Goal: Task Accomplishment & Management: Use online tool/utility

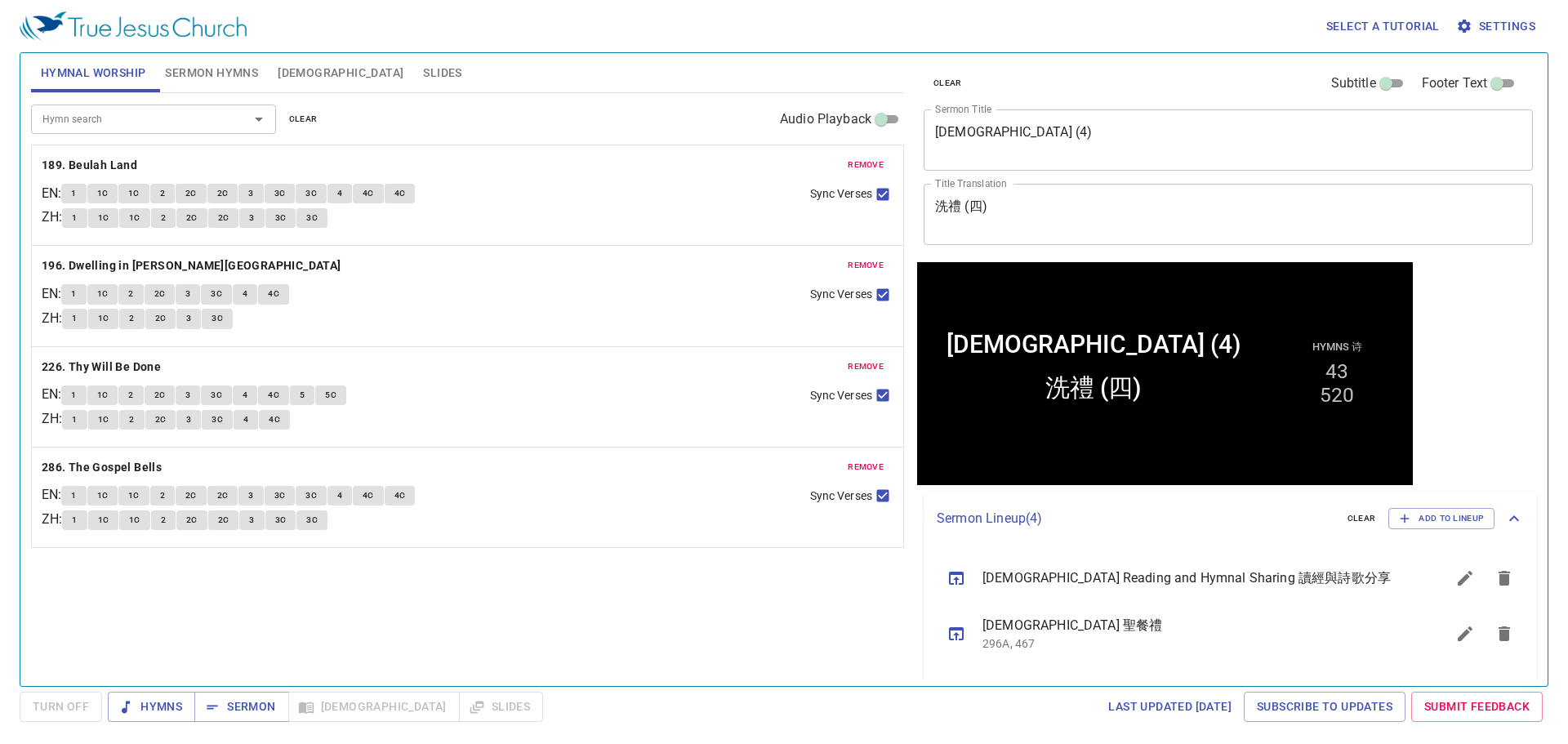
click at [863, 162] on span "remove" at bounding box center [865, 165] width 35 height 15
click at [863, 258] on span "remove" at bounding box center [865, 265] width 35 height 15
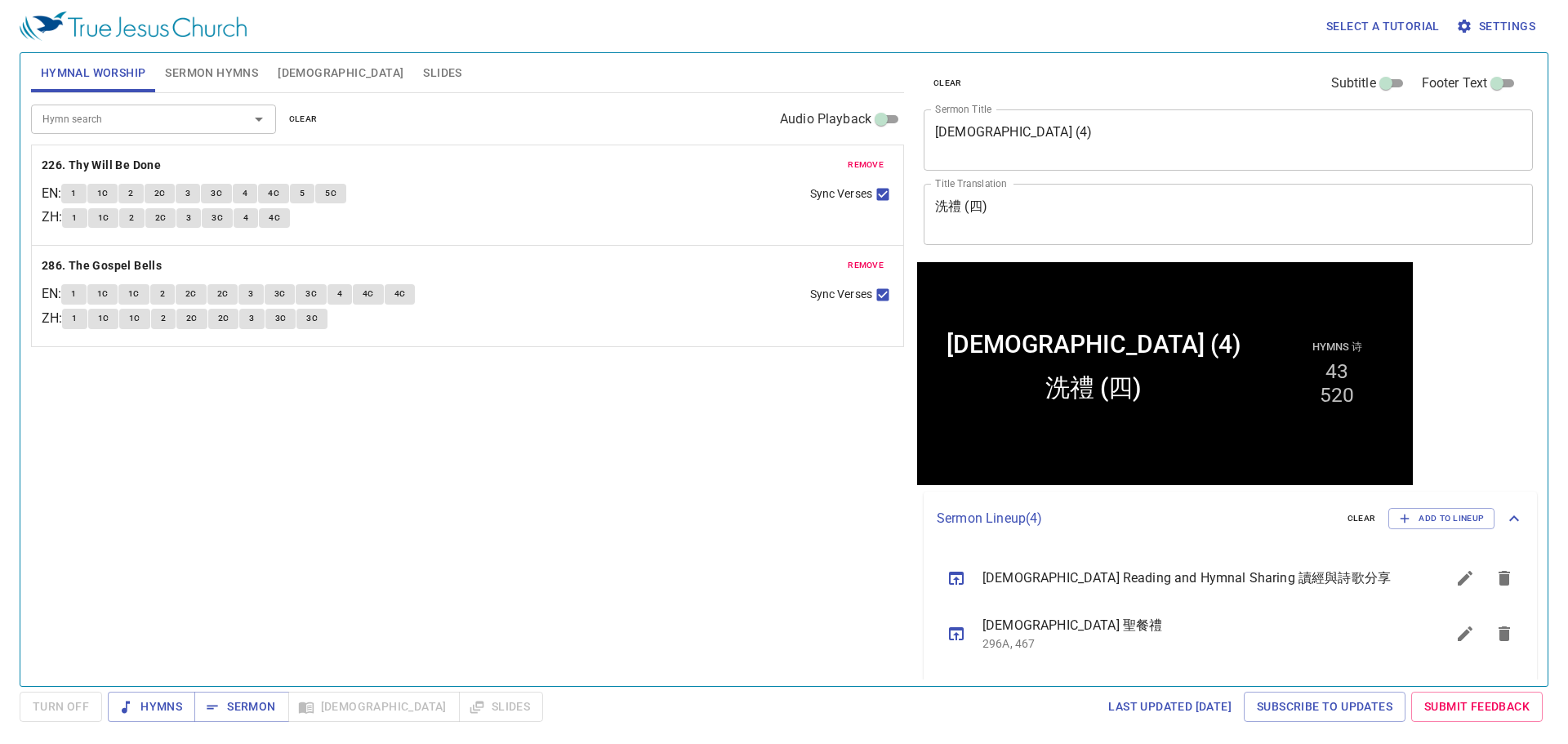
click at [863, 162] on span "remove" at bounding box center [865, 165] width 35 height 15
click at [863, 258] on span "remove" at bounding box center [865, 265] width 35 height 15
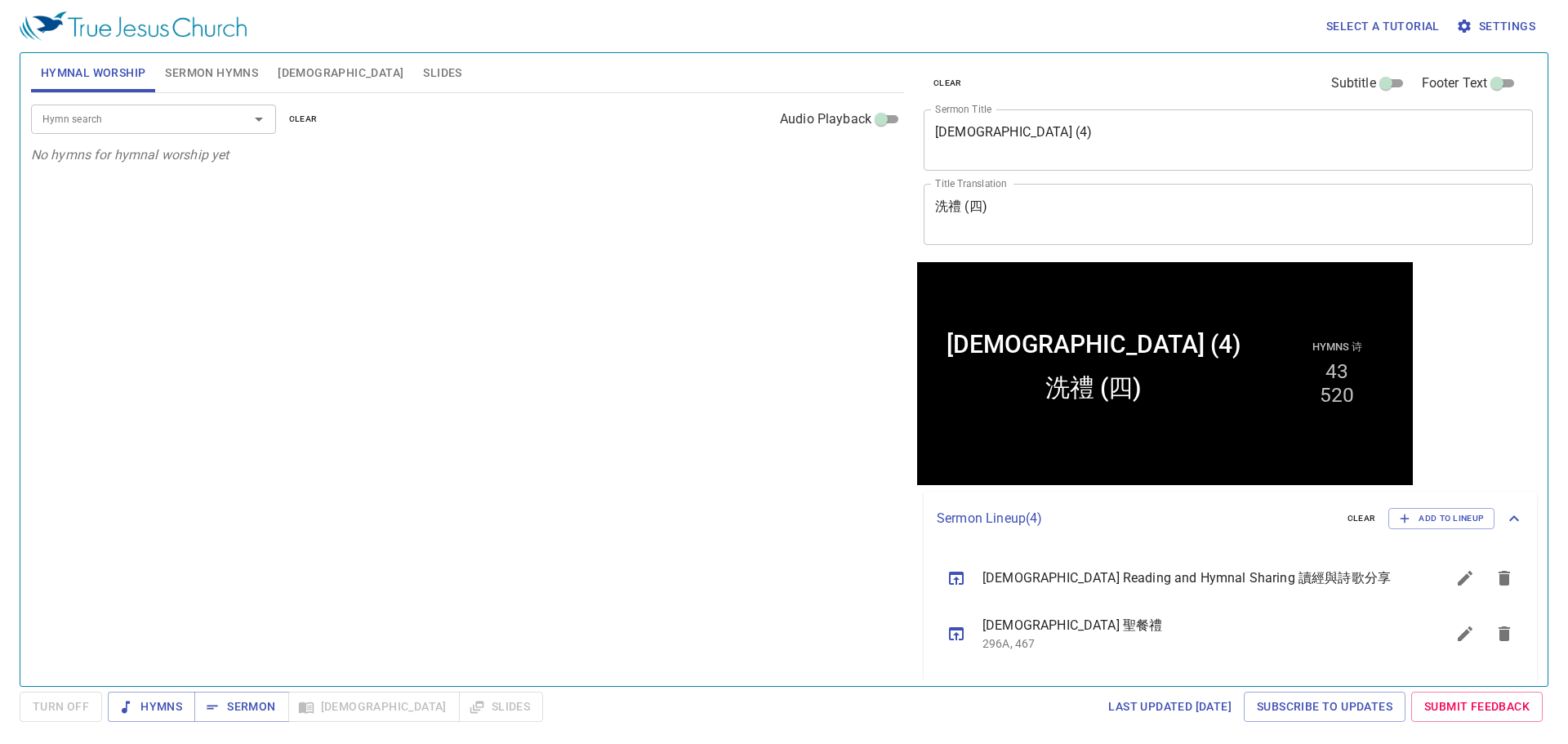
click at [221, 73] on span "Sermon Hymns" at bounding box center [212, 73] width 93 height 21
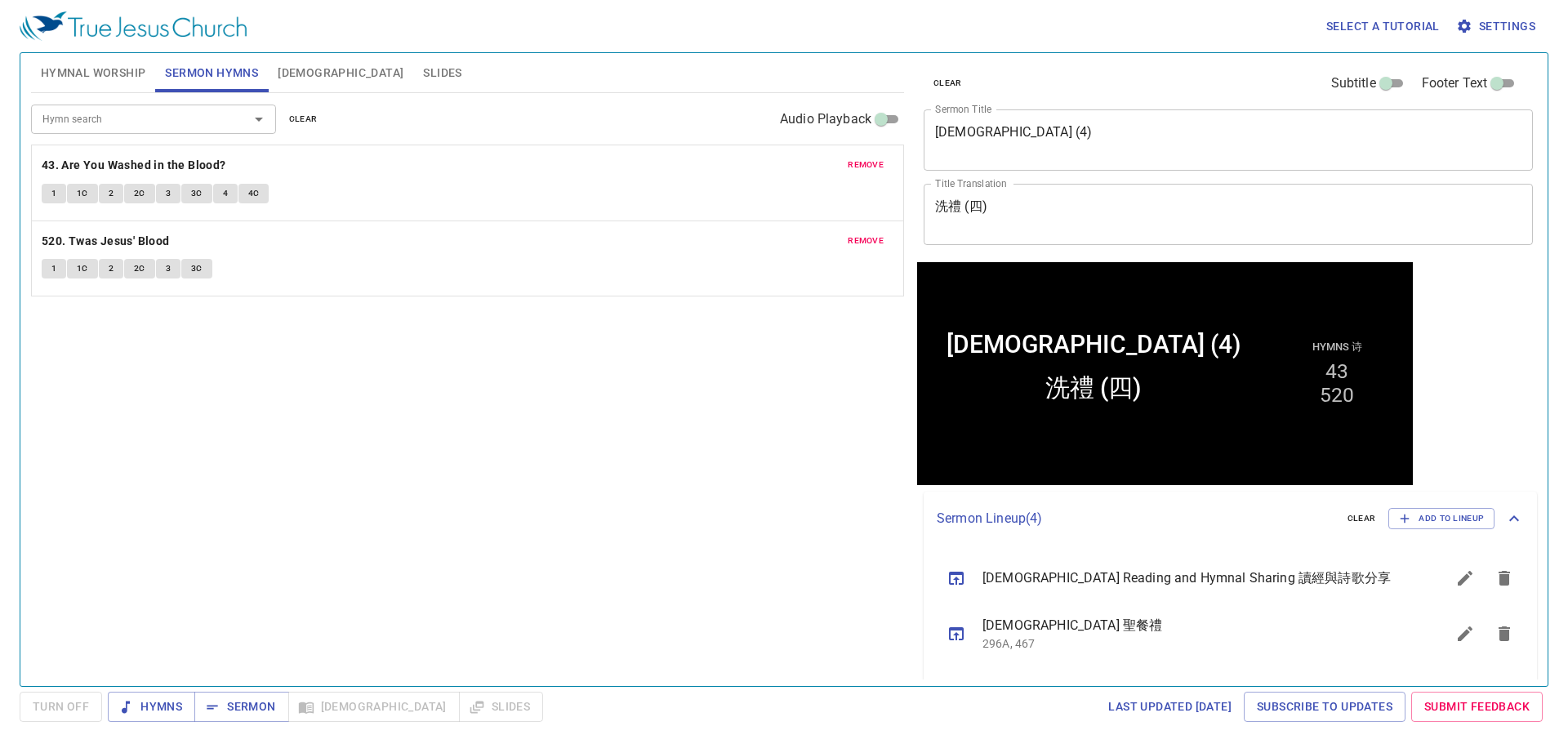
click at [821, 153] on div "remove 43. Are You Washed in the Blood? 1 1C 2 2C 3 3C 4 4C" at bounding box center [467, 183] width 871 height 75
click at [880, 171] on span "remove" at bounding box center [865, 165] width 35 height 15
click at [880, 233] on span "remove" at bounding box center [865, 241] width 35 height 15
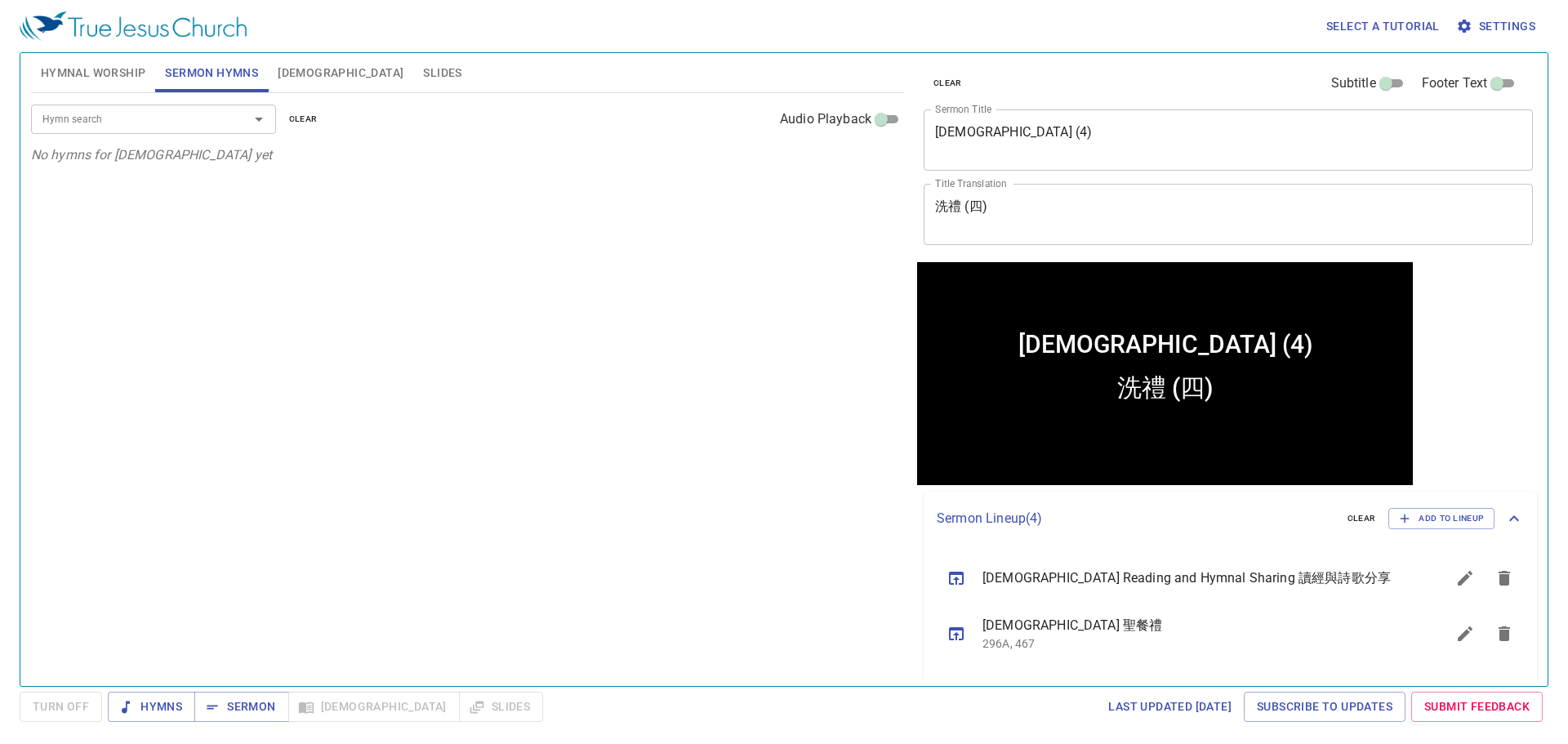
click at [884, 169] on div "Hymn search Hymn search clear Audio Playback No hymns for sermon yet" at bounding box center [467, 383] width 873 height 579
click at [1038, 160] on div "Baptism (4) x Sermon Title" at bounding box center [1227, 140] width 609 height 62
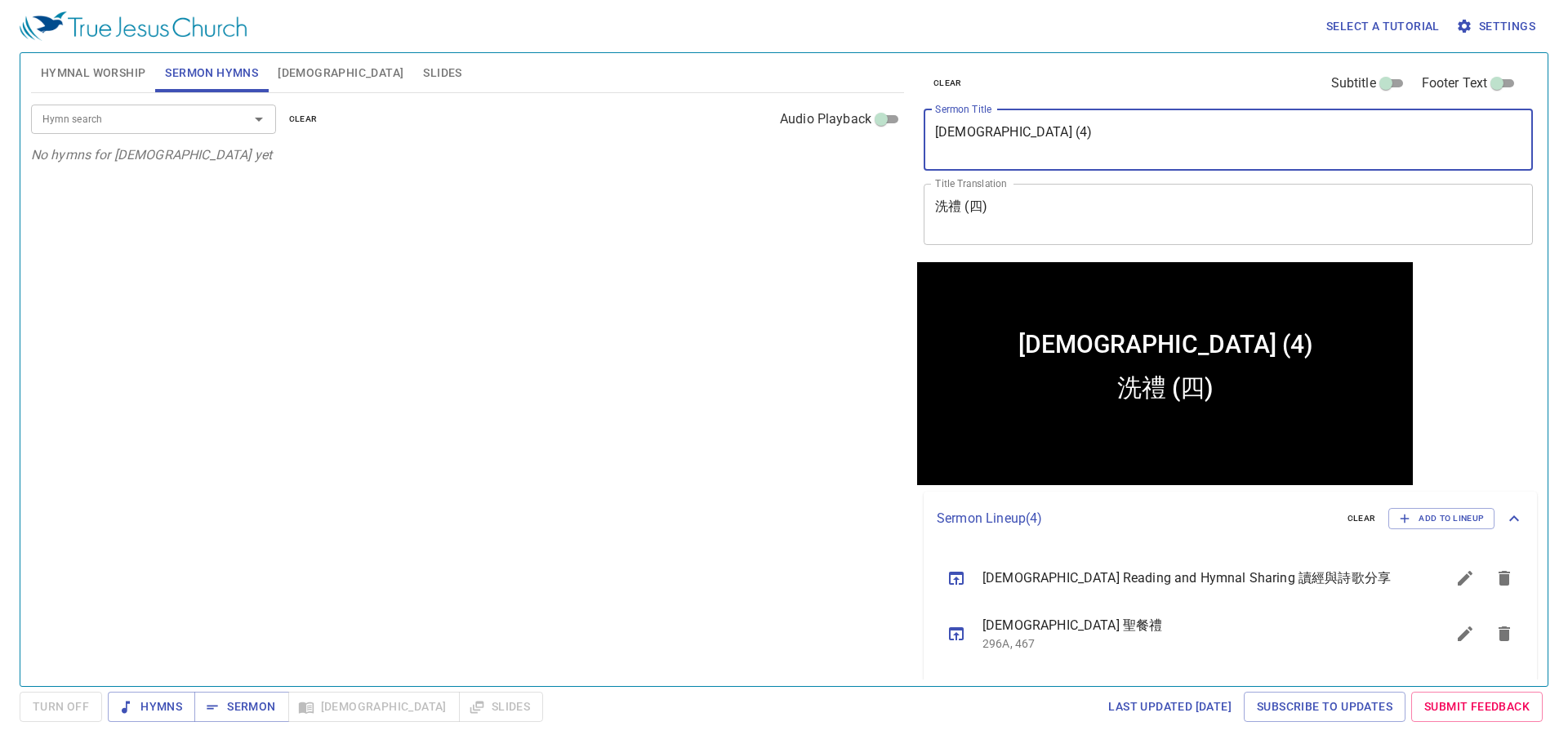
drag, startPoint x: 1039, startPoint y: 142, endPoint x: 1037, endPoint y: 128, distance: 14.1
click at [1038, 133] on textarea "Baptism (4)" at bounding box center [1228, 139] width 586 height 31
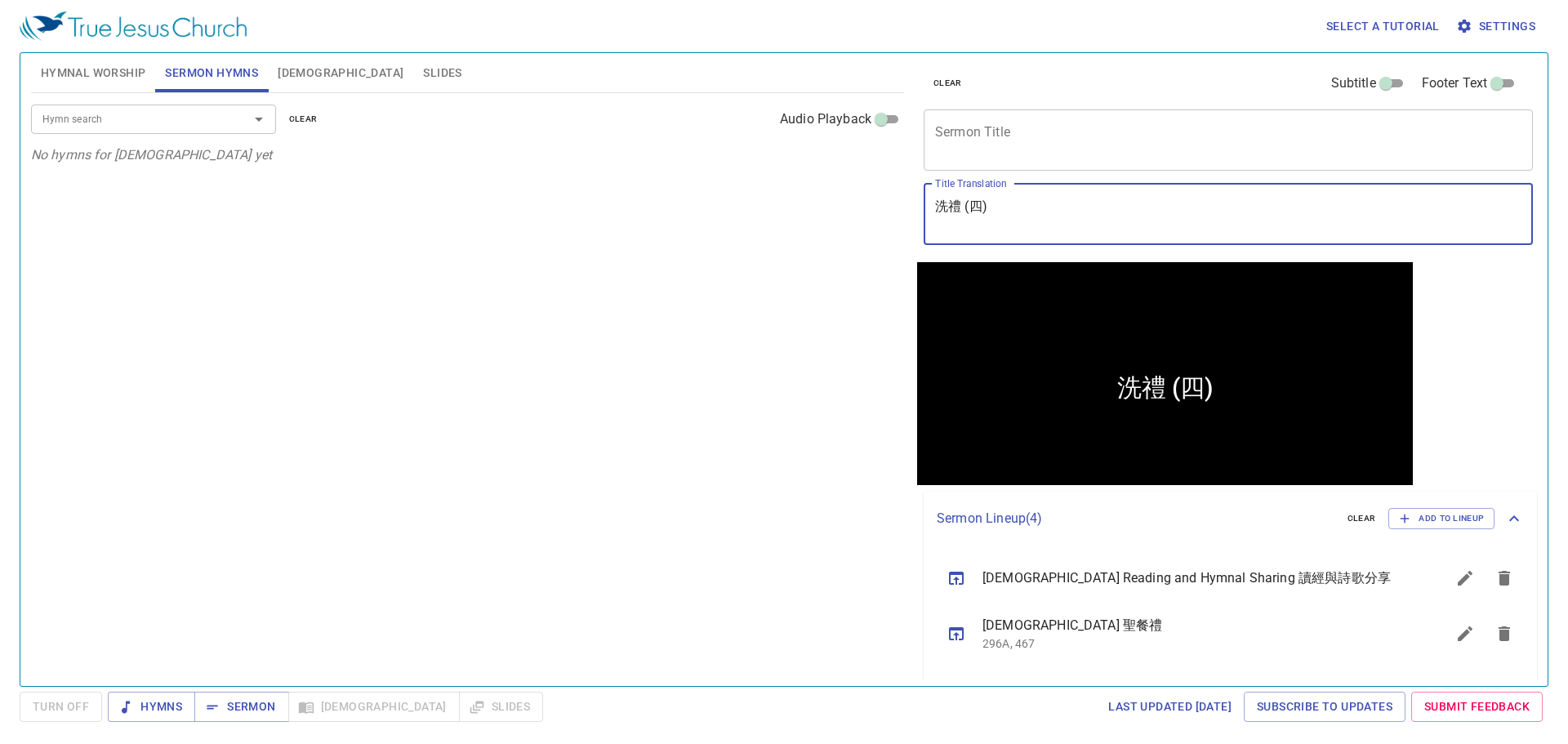
click at [1029, 218] on textarea "洗禮 (四)" at bounding box center [1228, 214] width 586 height 31
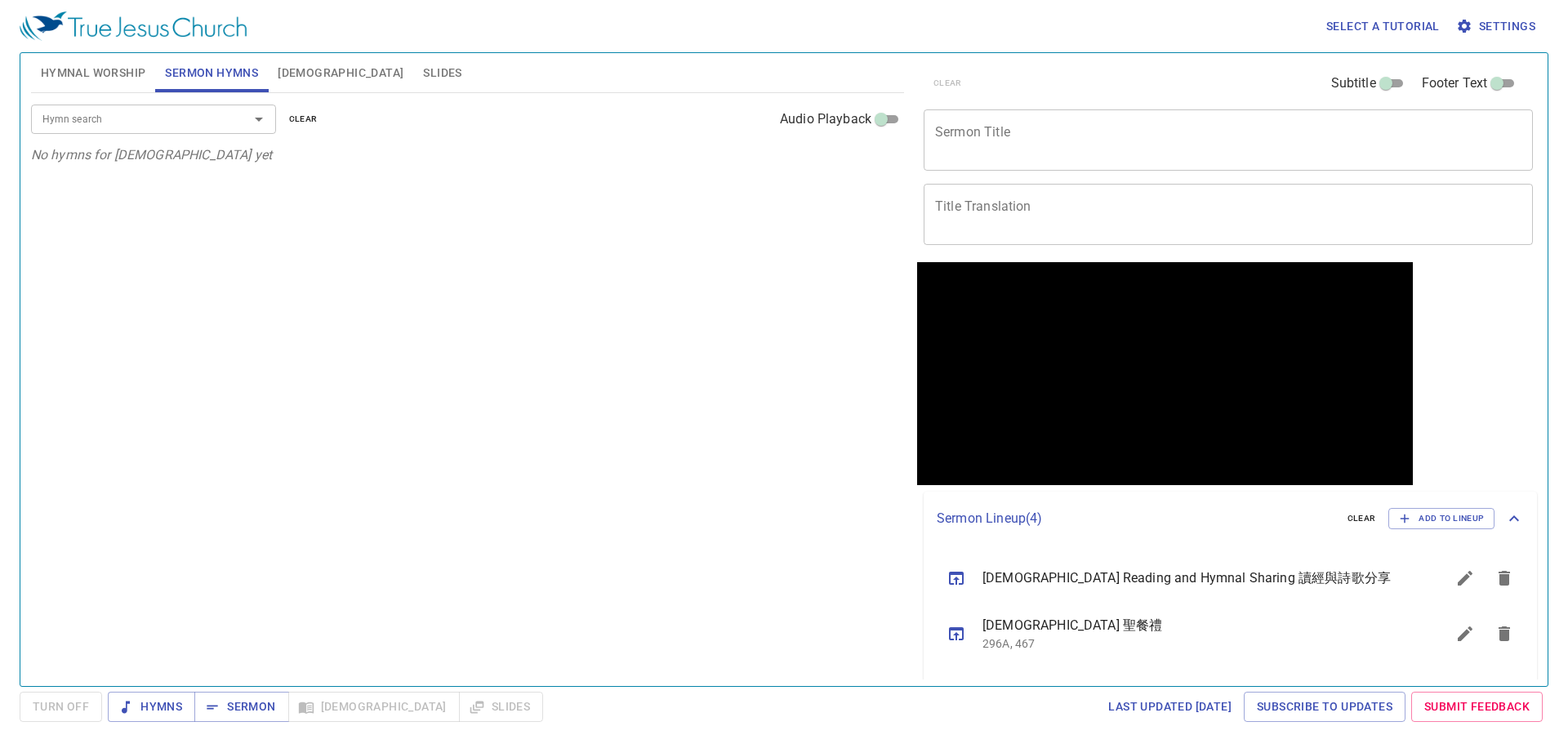
click at [792, 559] on div "Hymn search Hymn search clear Audio Playback No hymns for sermon yet" at bounding box center [467, 383] width 873 height 579
click at [71, 76] on span "Hymnal Worship" at bounding box center [93, 73] width 105 height 21
click at [70, 120] on input "Hymn search" at bounding box center [129, 119] width 187 height 19
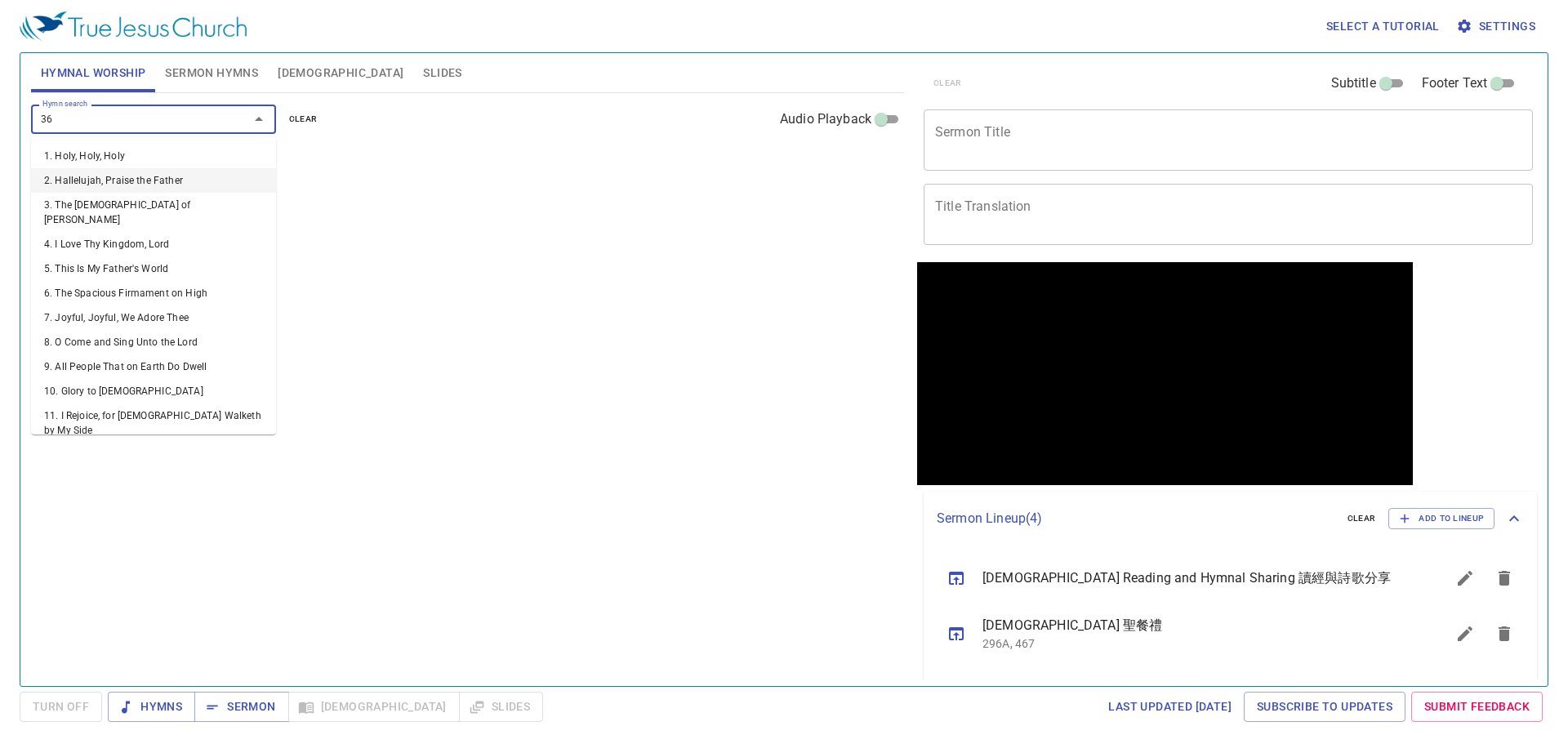
type input "363"
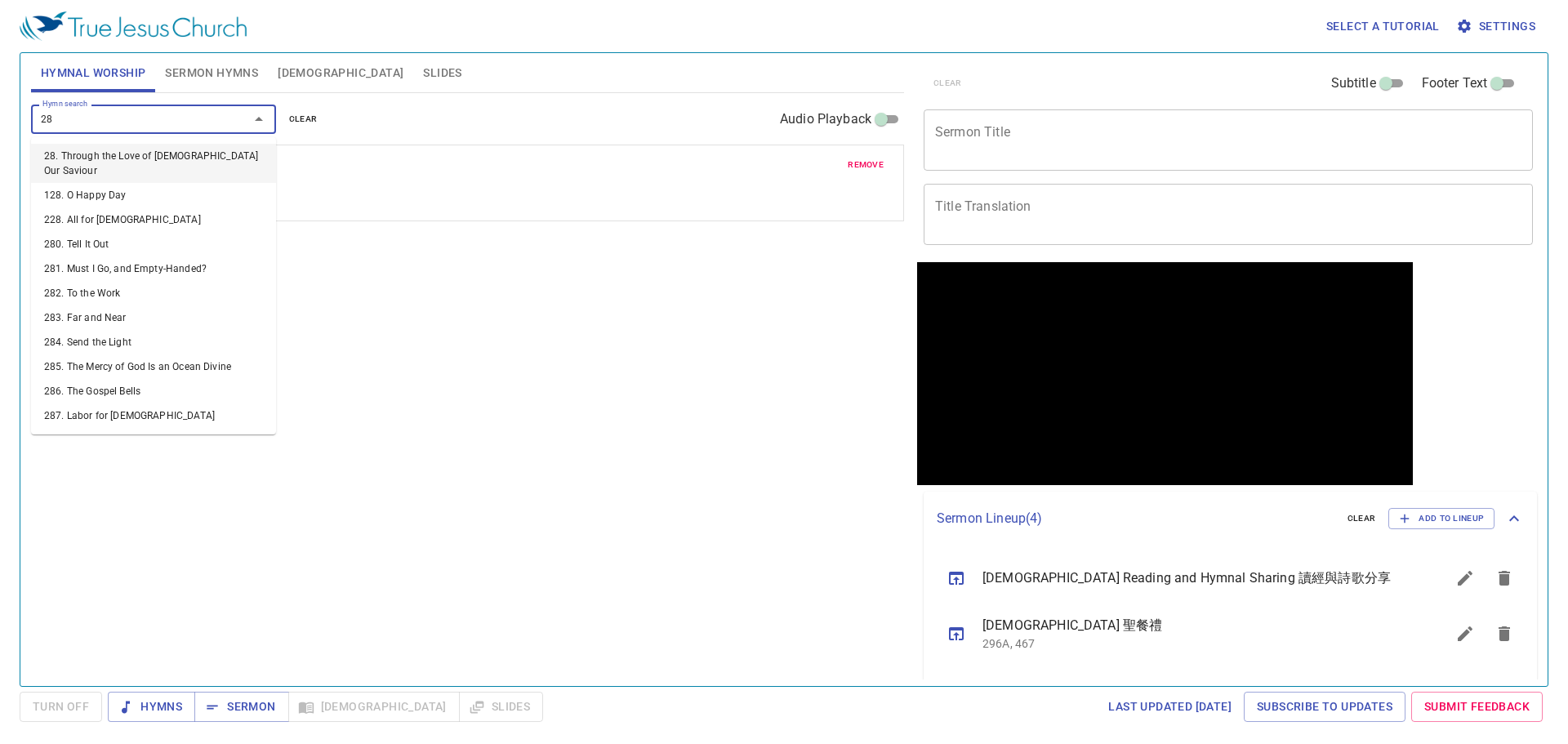
type input "286"
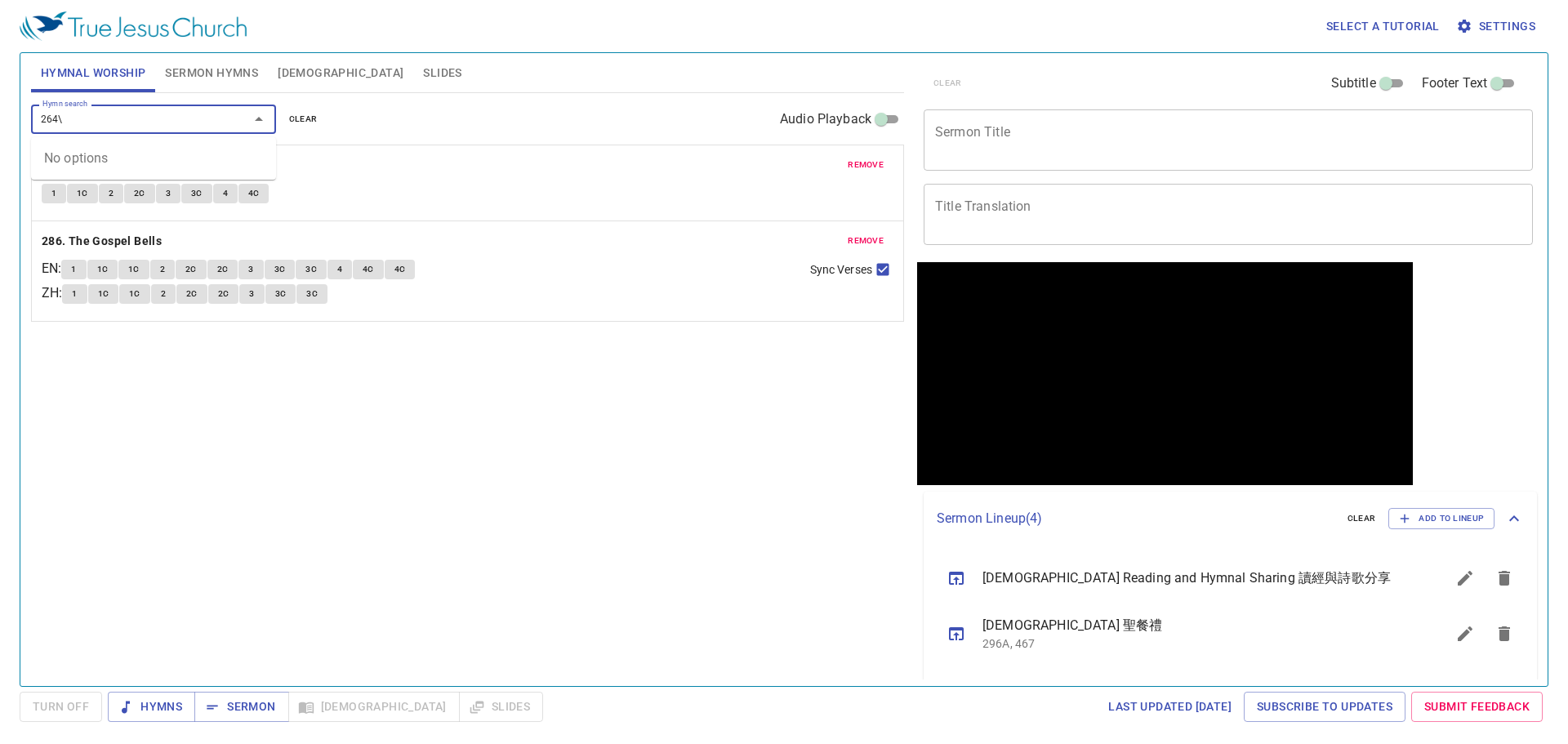
type input "264"
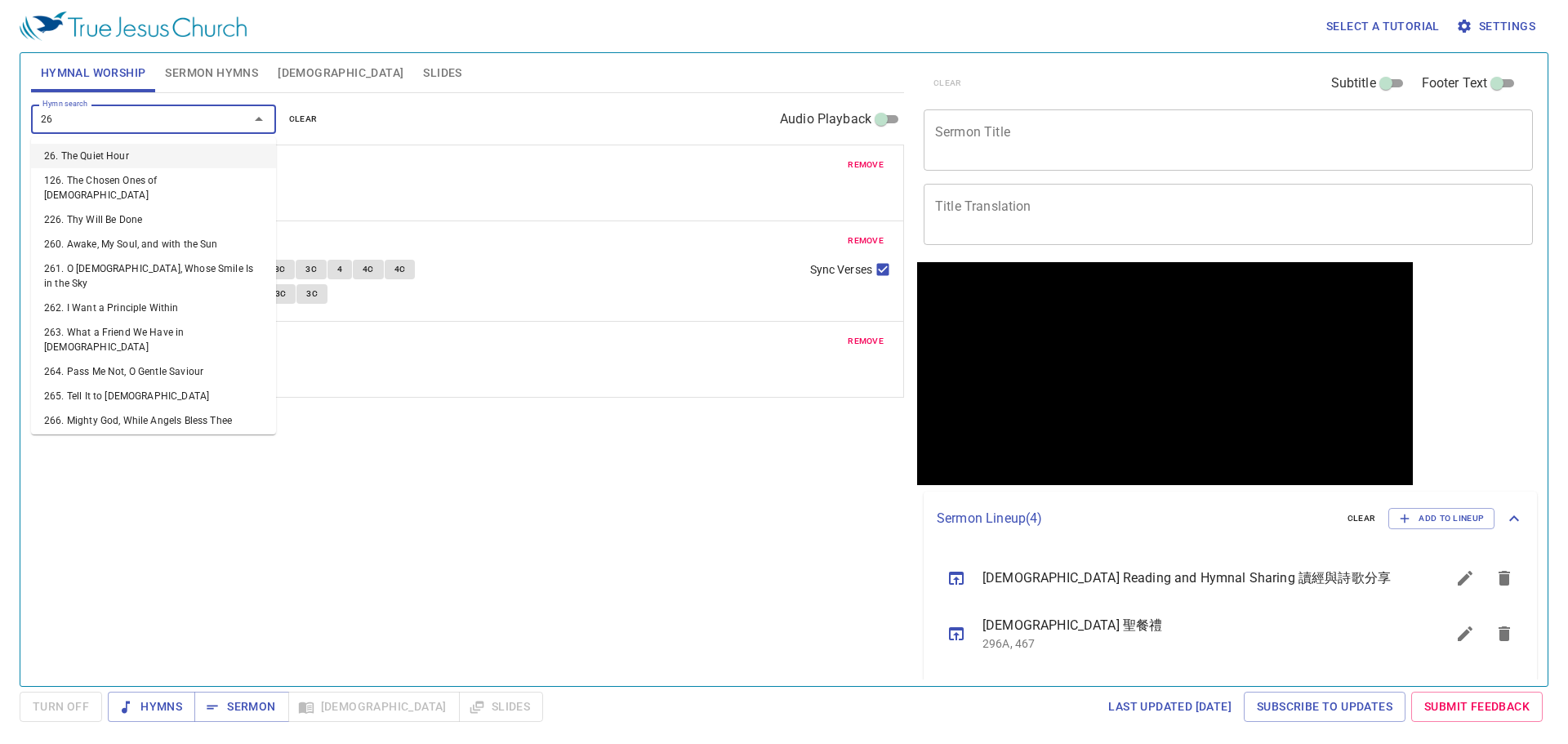
type input "265"
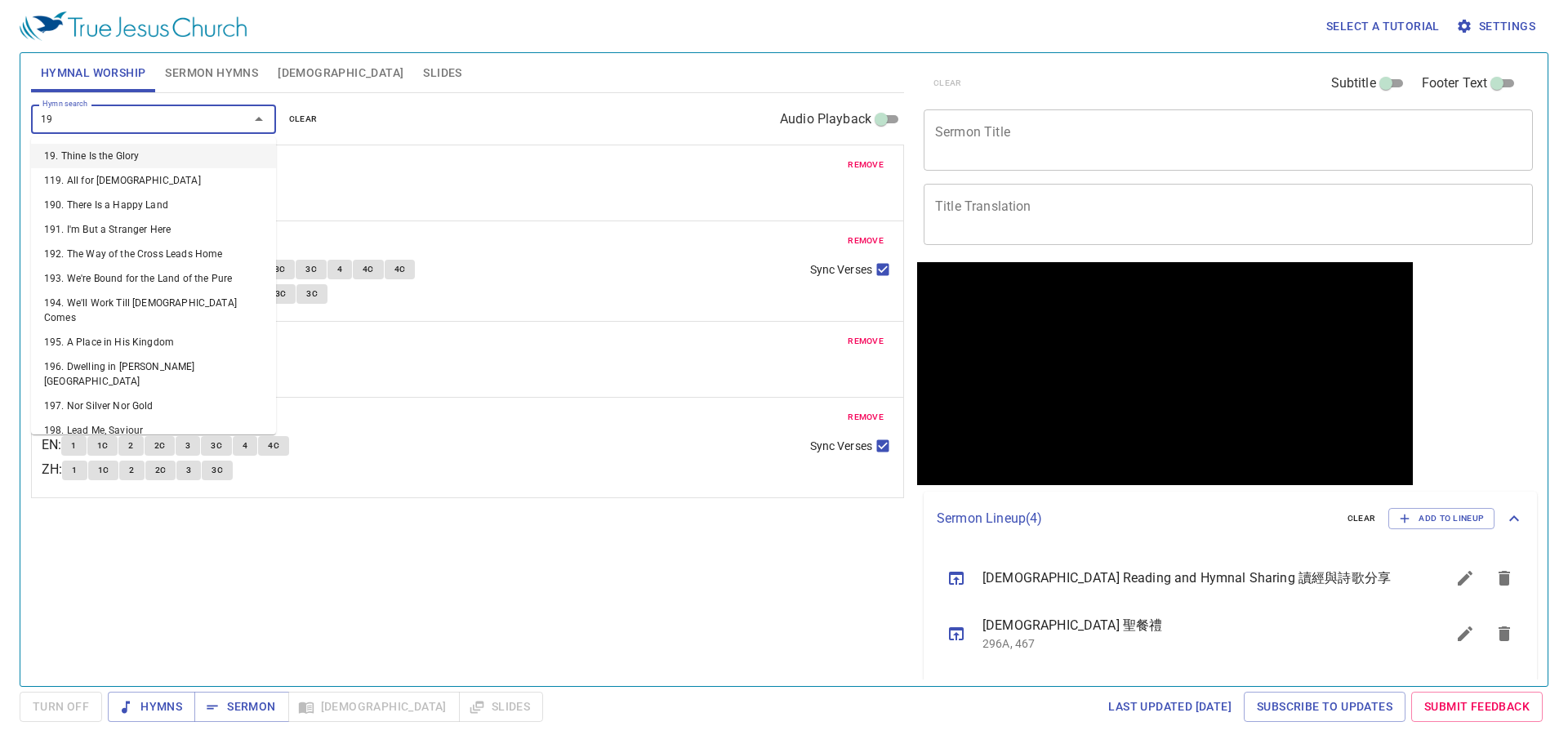
type input "196"
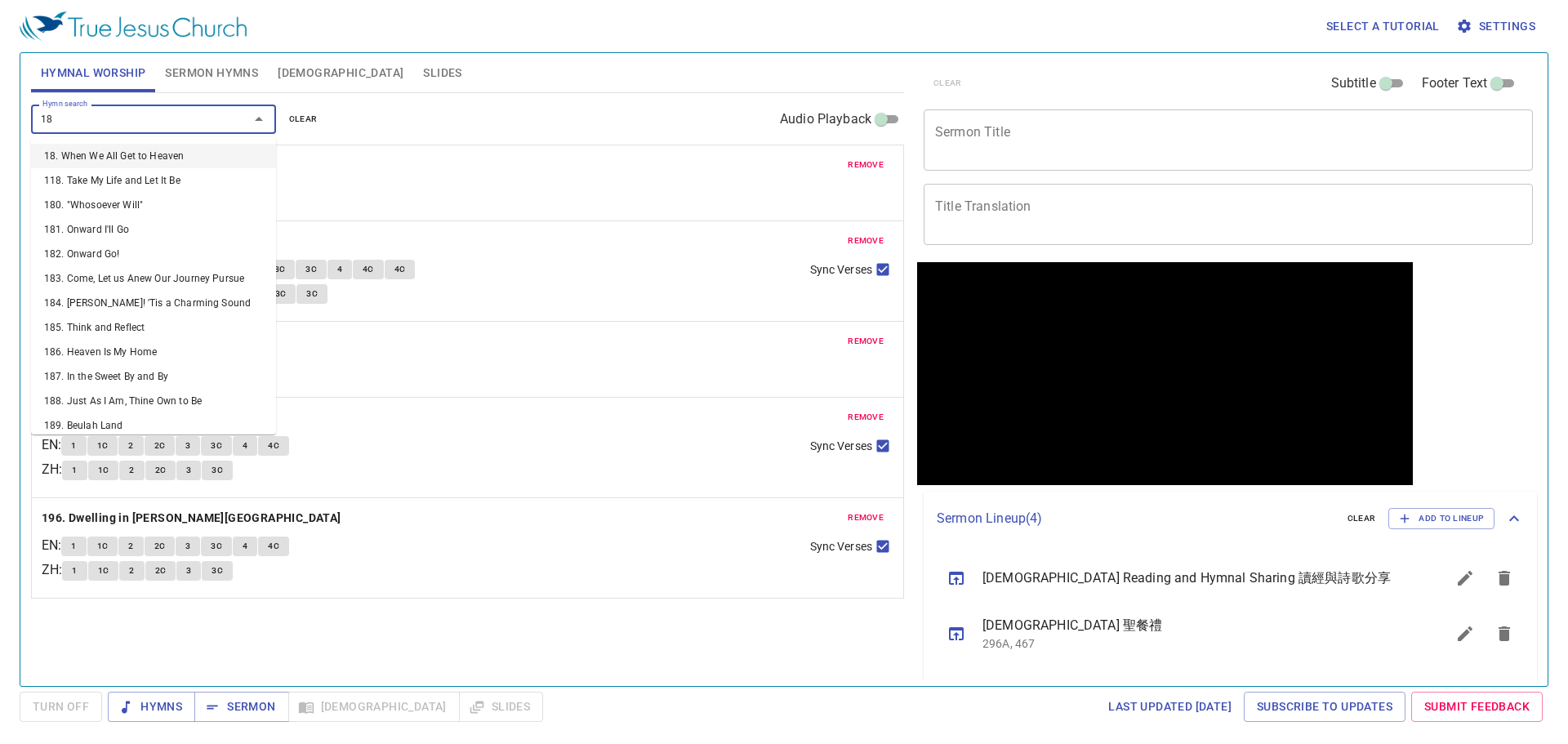
type input "187"
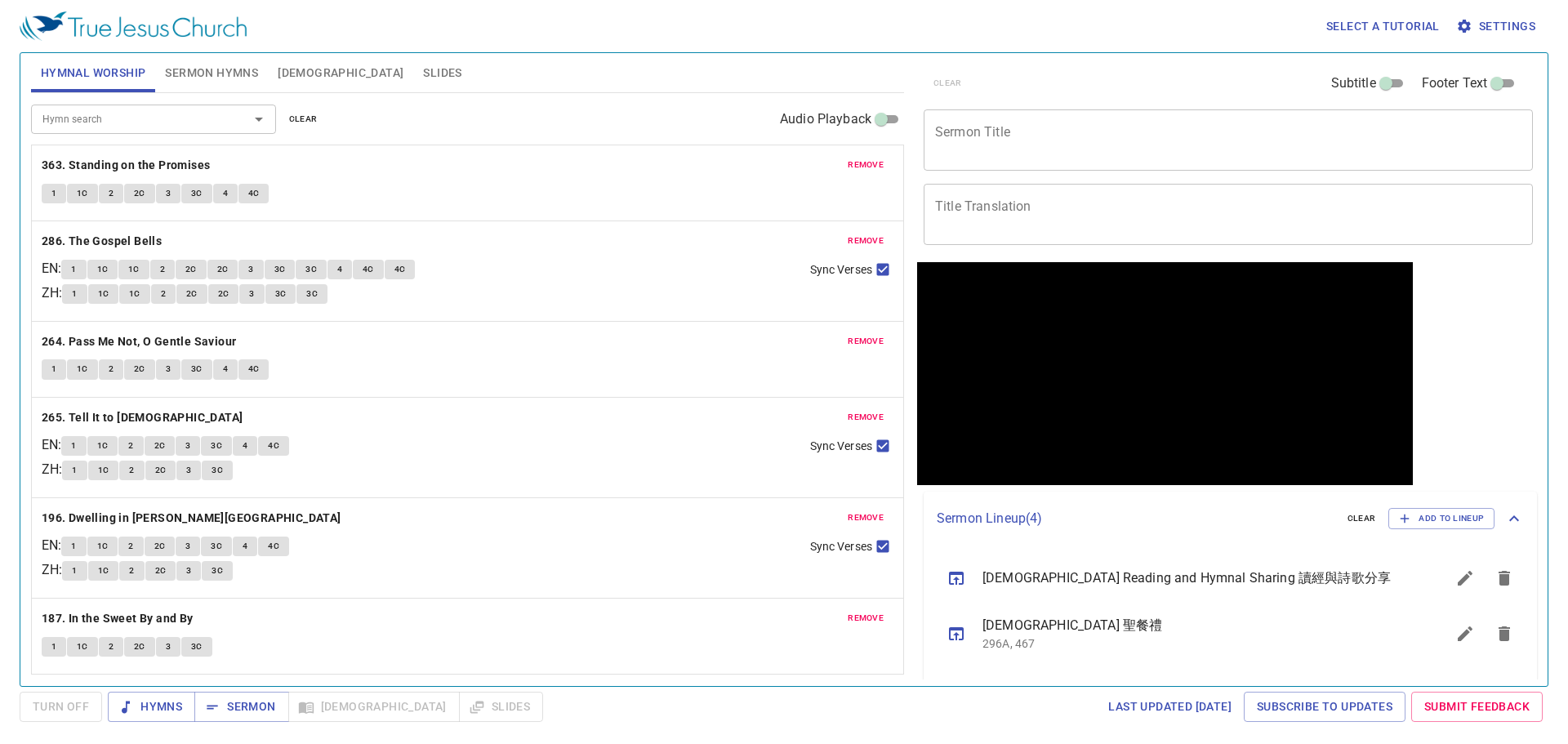
click at [202, 95] on div "Hymn search Hymn search clear Audio Playback" at bounding box center [467, 119] width 873 height 52
click at [216, 80] on span "Sermon Hymns" at bounding box center [212, 73] width 93 height 21
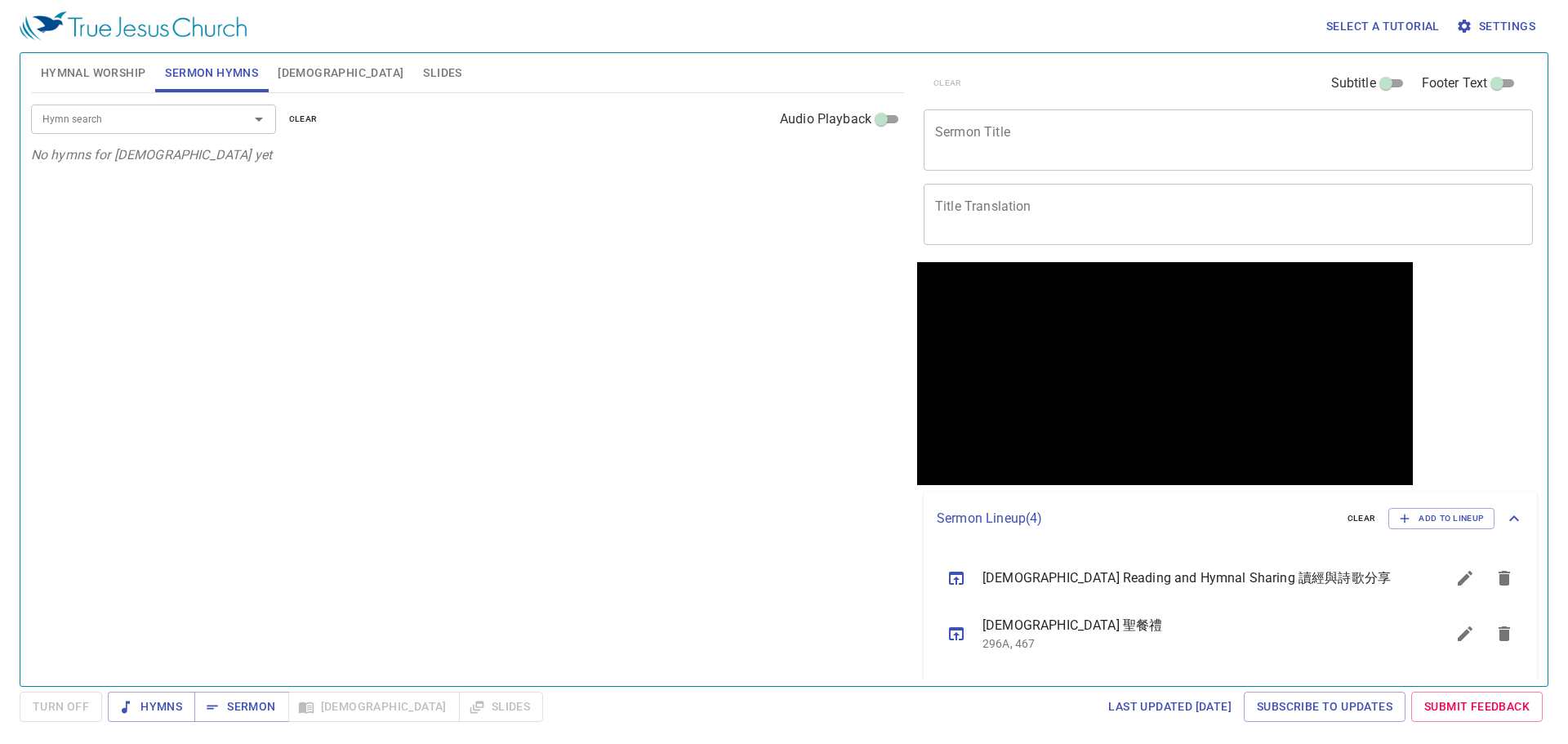
click at [1072, 133] on textarea "Sermon Title" at bounding box center [1228, 139] width 586 height 31
paste textarea "Acts Chapter 7"
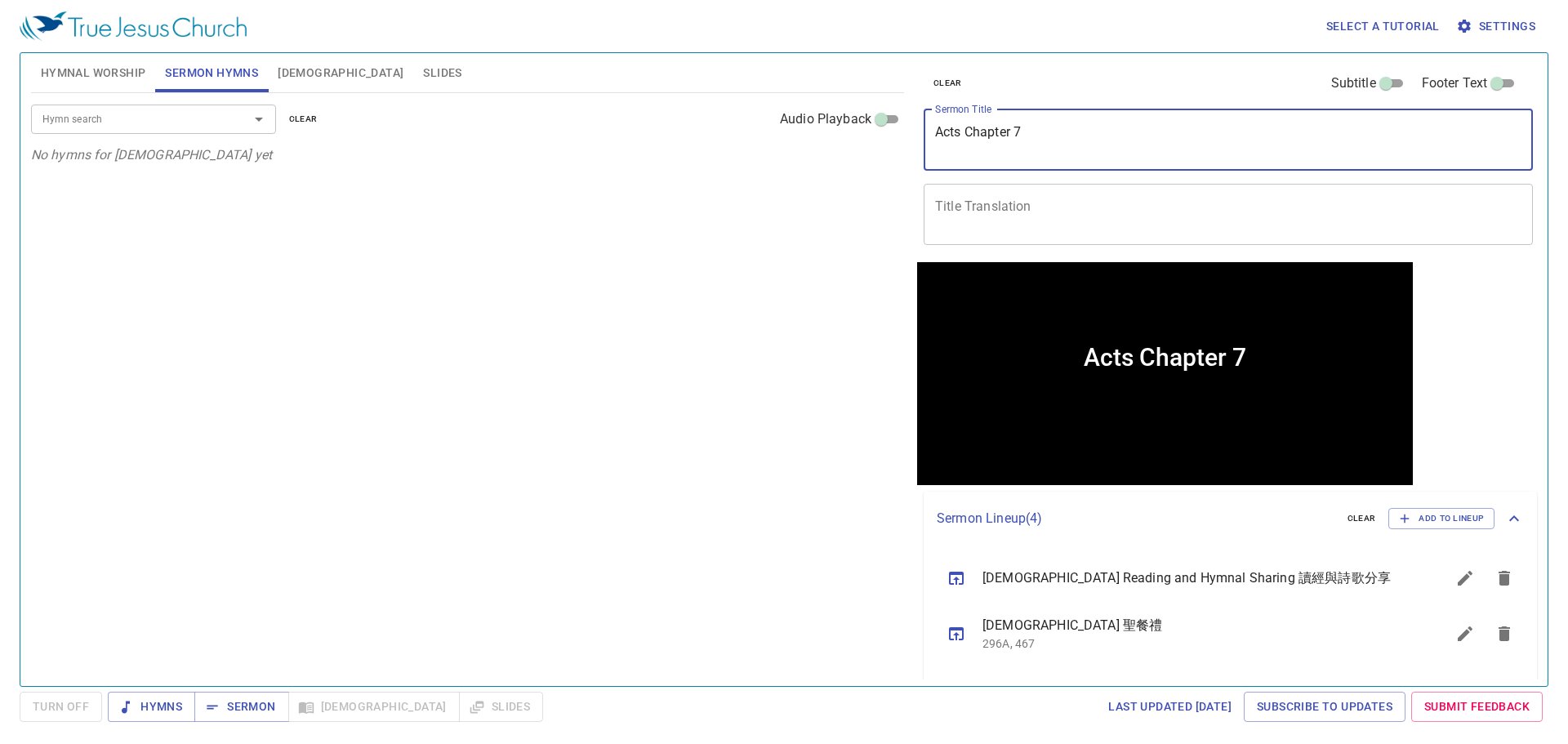
type textarea "Acts Chapter 7"
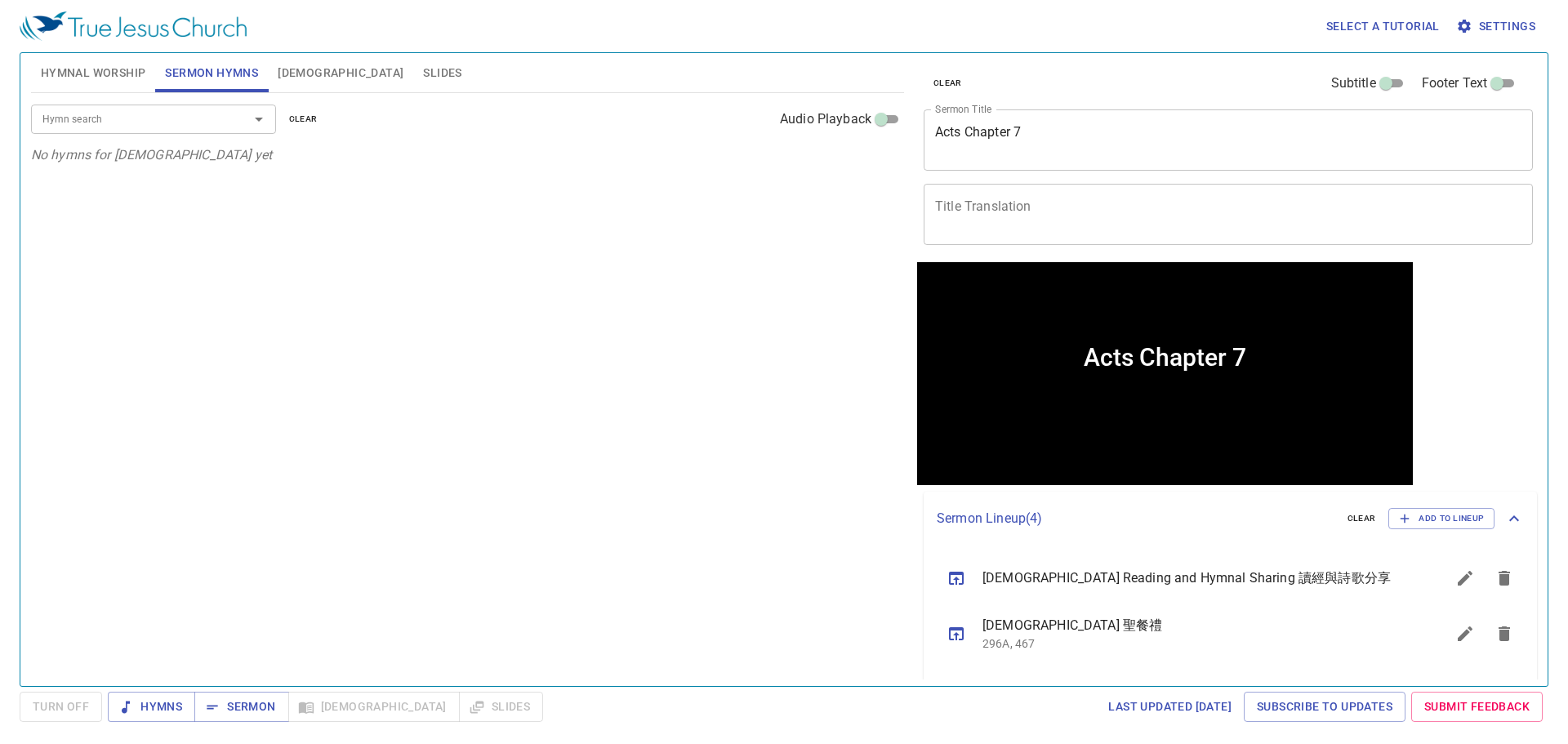
click at [1051, 186] on div "x Title Translation" at bounding box center [1227, 215] width 609 height 62
paste textarea "使徒行傳第七章"
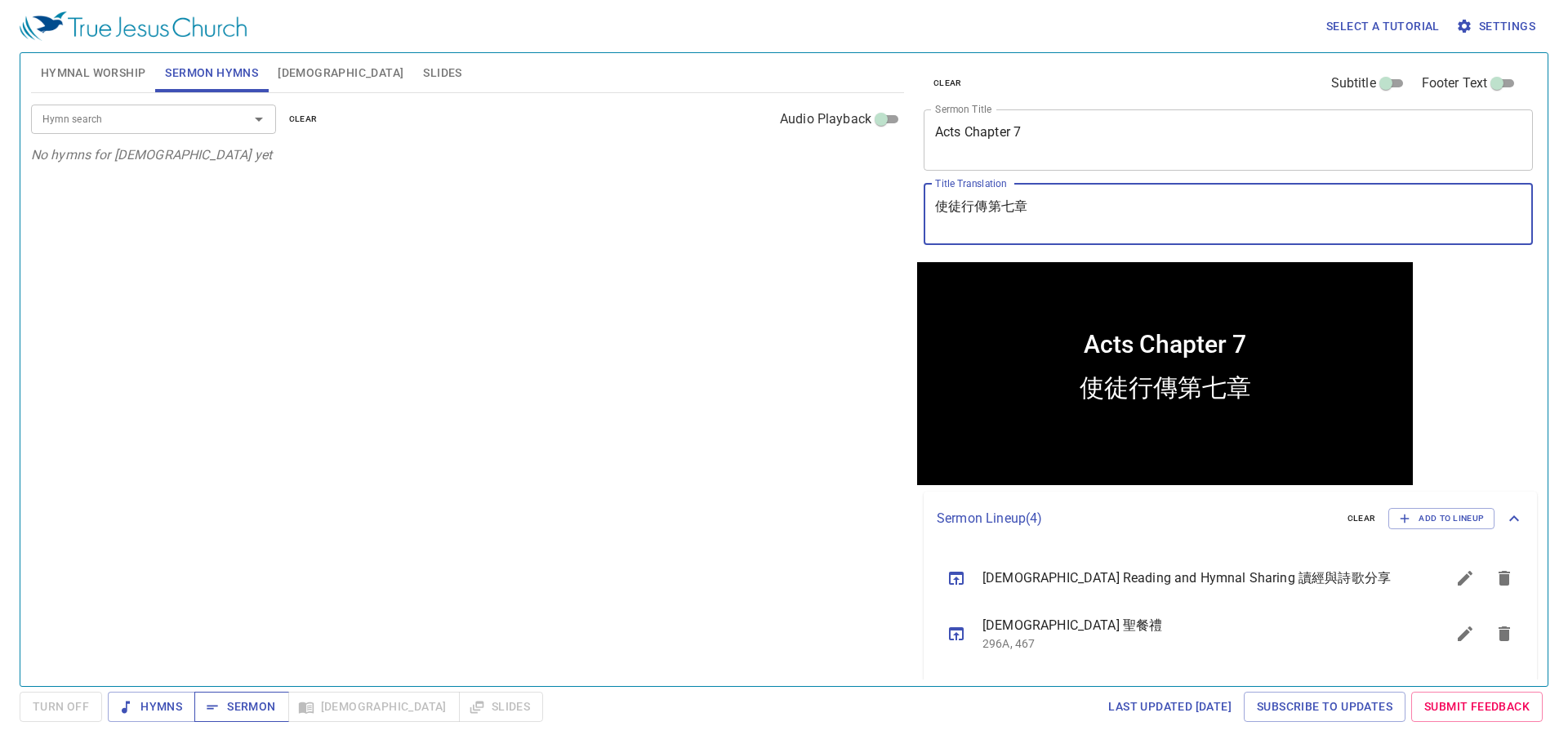
type textarea "使徒行傳第七章"
click at [0, 0] on span "Sermon" at bounding box center [0, 0] width 0 height 0
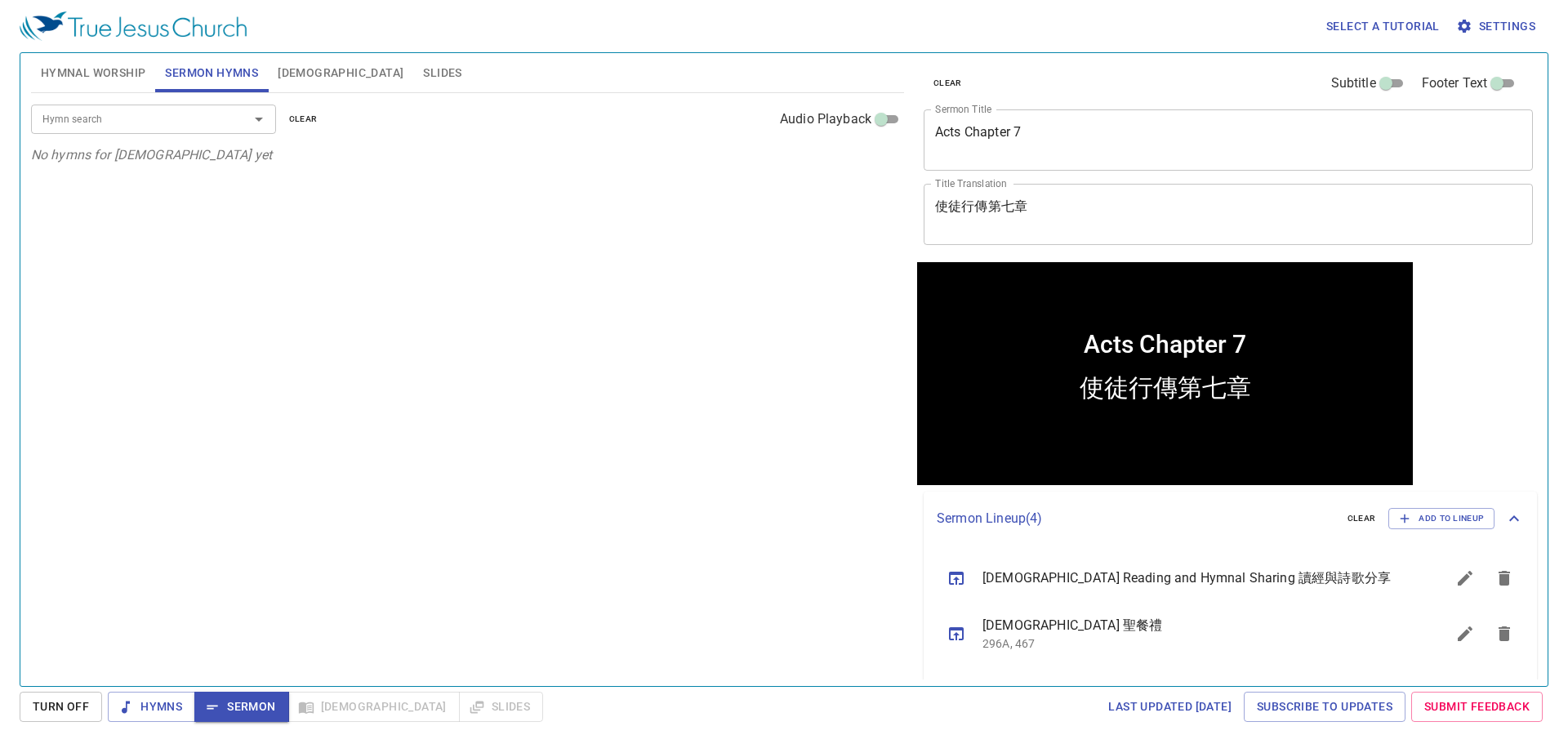
click at [193, 119] on input "Hymn search" at bounding box center [129, 119] width 187 height 19
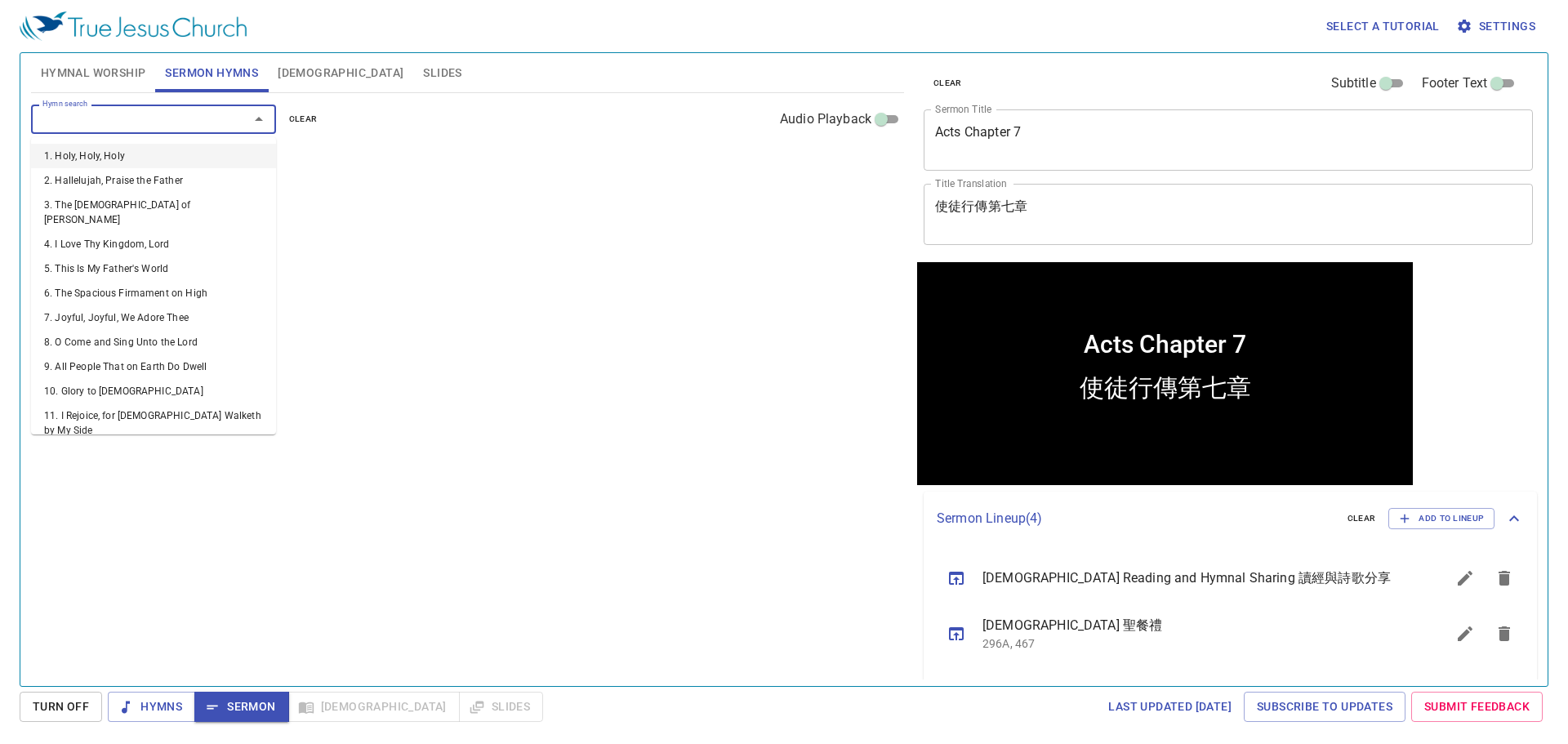
click at [0, 0] on span "Sermon" at bounding box center [0, 0] width 0 height 0
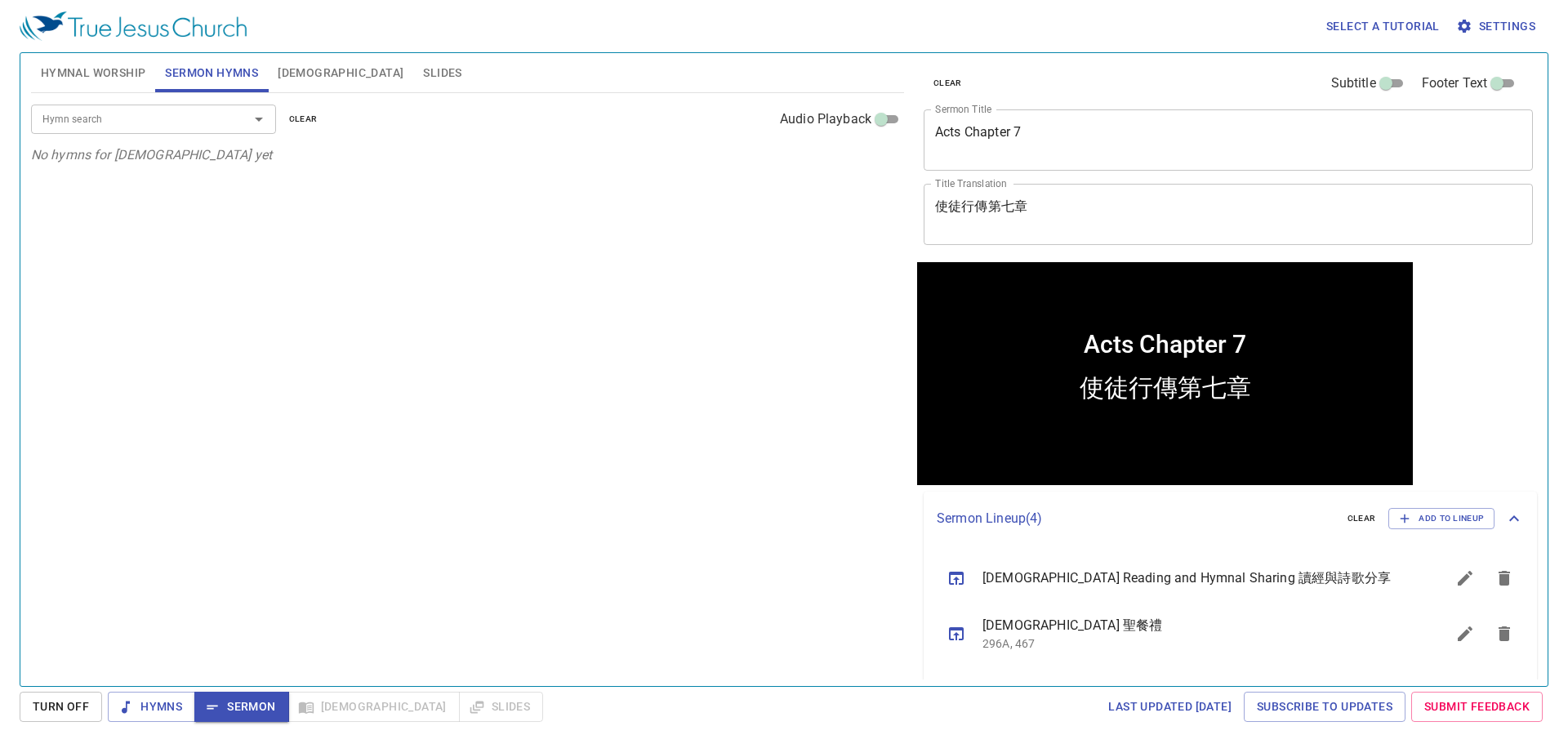
click at [0, 0] on span "Sermon" at bounding box center [0, 0] width 0 height 0
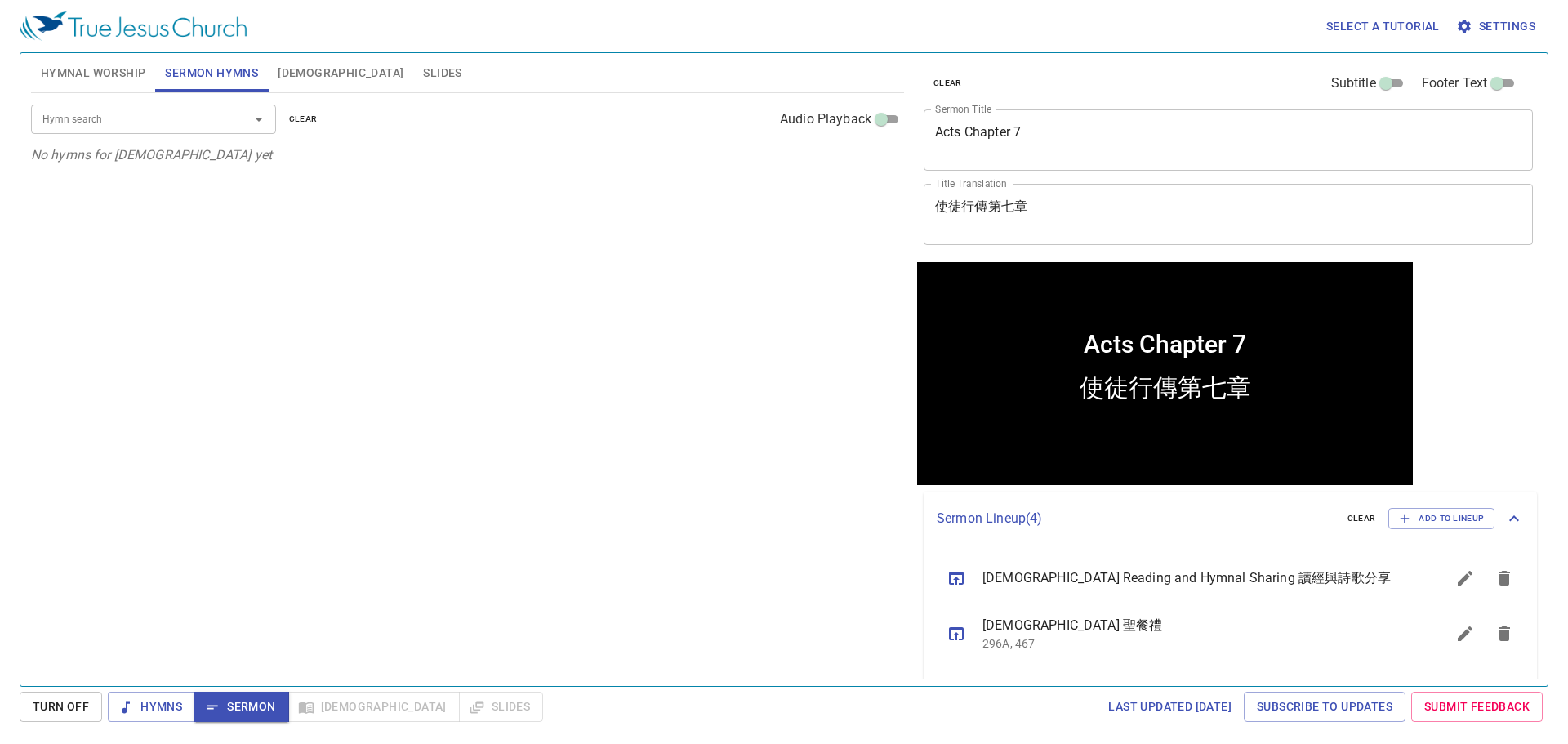
click at [0, 0] on span "Sermon" at bounding box center [0, 0] width 0 height 0
click at [0, 0] on button "Hymns" at bounding box center [0, 0] width 0 height 0
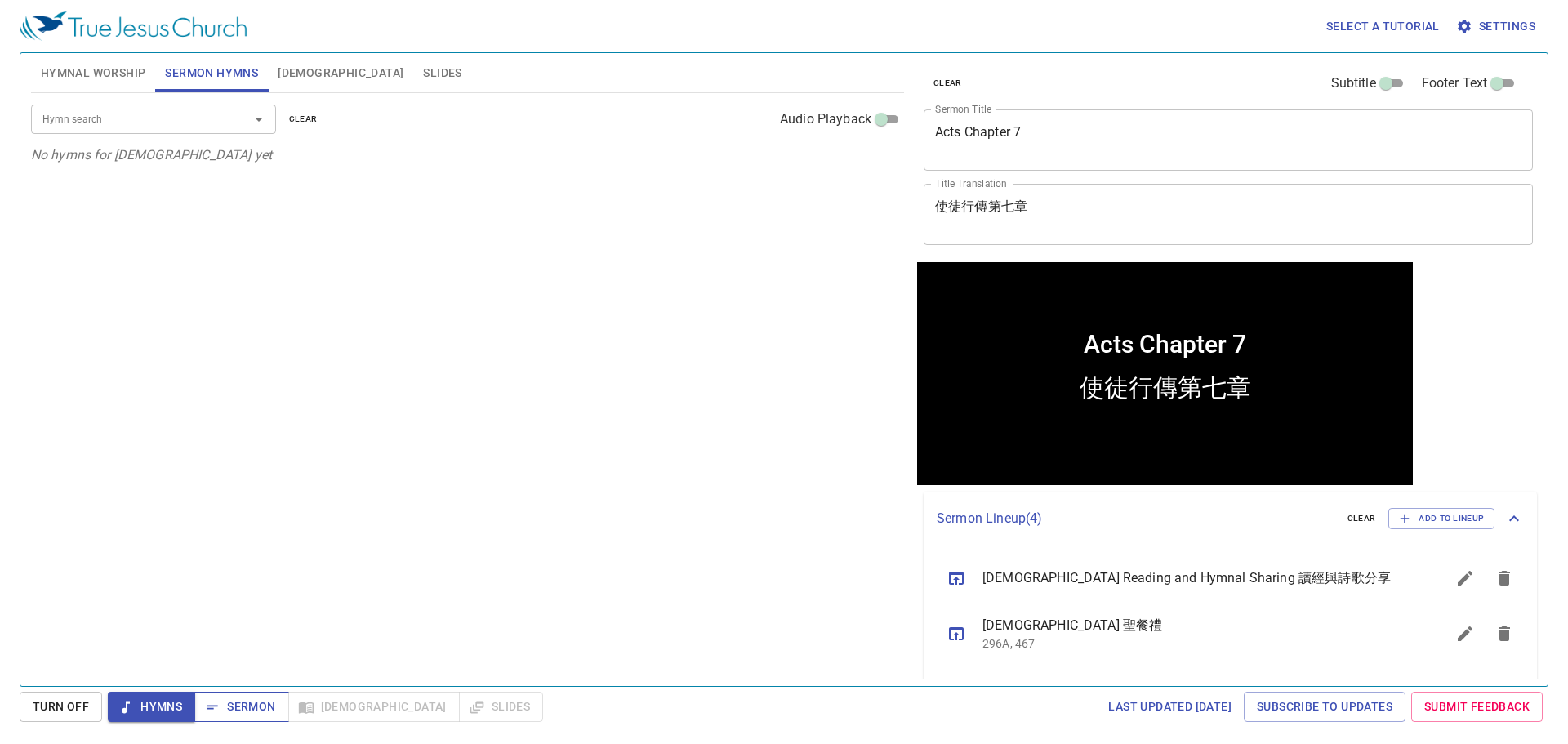
click at [0, 0] on icon "button" at bounding box center [0, 0] width 0 height 0
click at [63, 699] on span "Turn Off" at bounding box center [61, 707] width 56 height 21
click at [245, 719] on button "Sermon" at bounding box center [241, 707] width 94 height 30
click at [538, 296] on div "Hymn search Hymn search clear Audio Playback No hymns for sermon yet" at bounding box center [467, 383] width 873 height 579
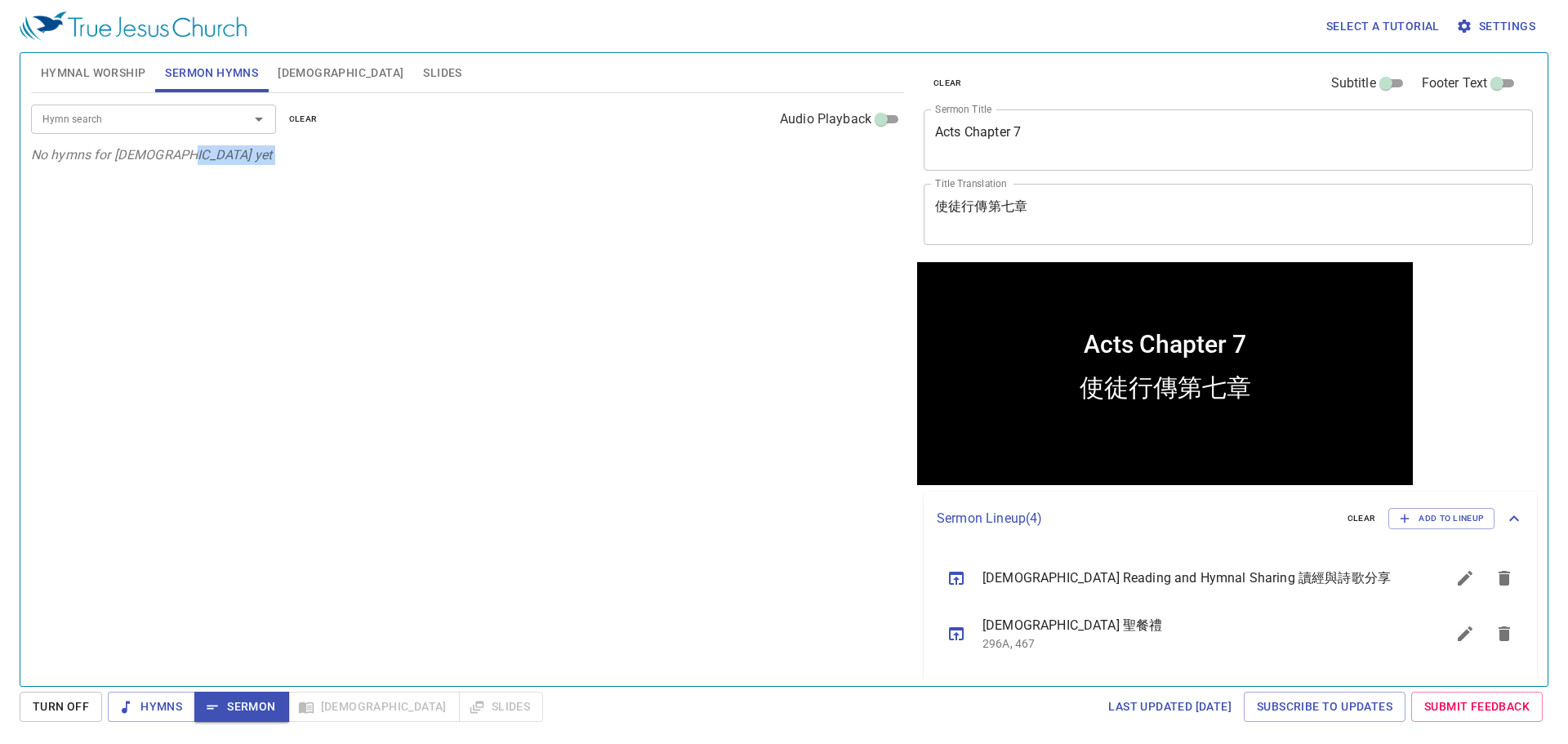
click at [538, 296] on div "Hymn search Hymn search clear Audio Playback No hymns for sermon yet" at bounding box center [467, 383] width 873 height 579
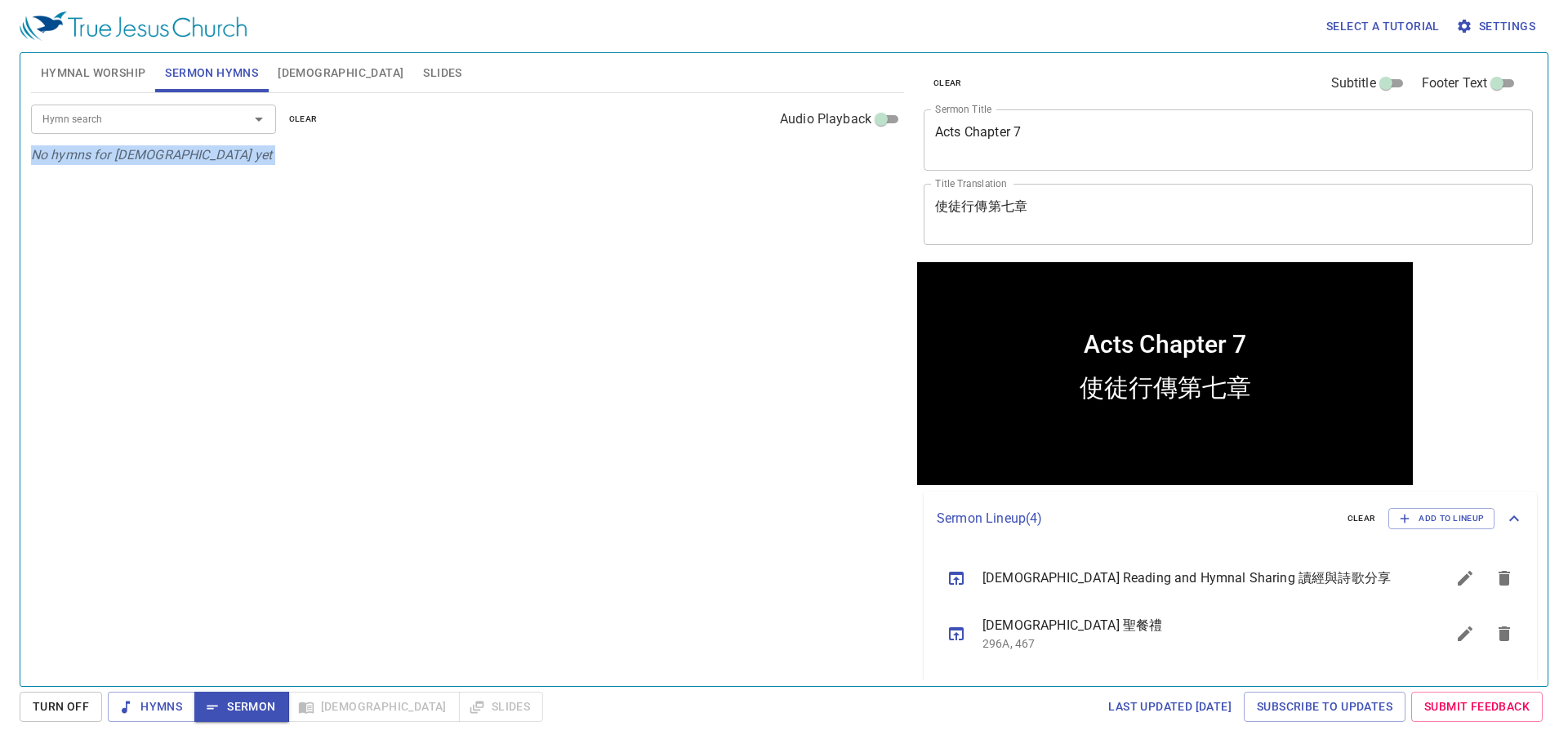
click at [538, 296] on div "Hymn search Hymn search clear Audio Playback No hymns for sermon yet" at bounding box center [467, 383] width 873 height 579
click at [128, 75] on span "Hymnal Worship" at bounding box center [93, 73] width 105 height 21
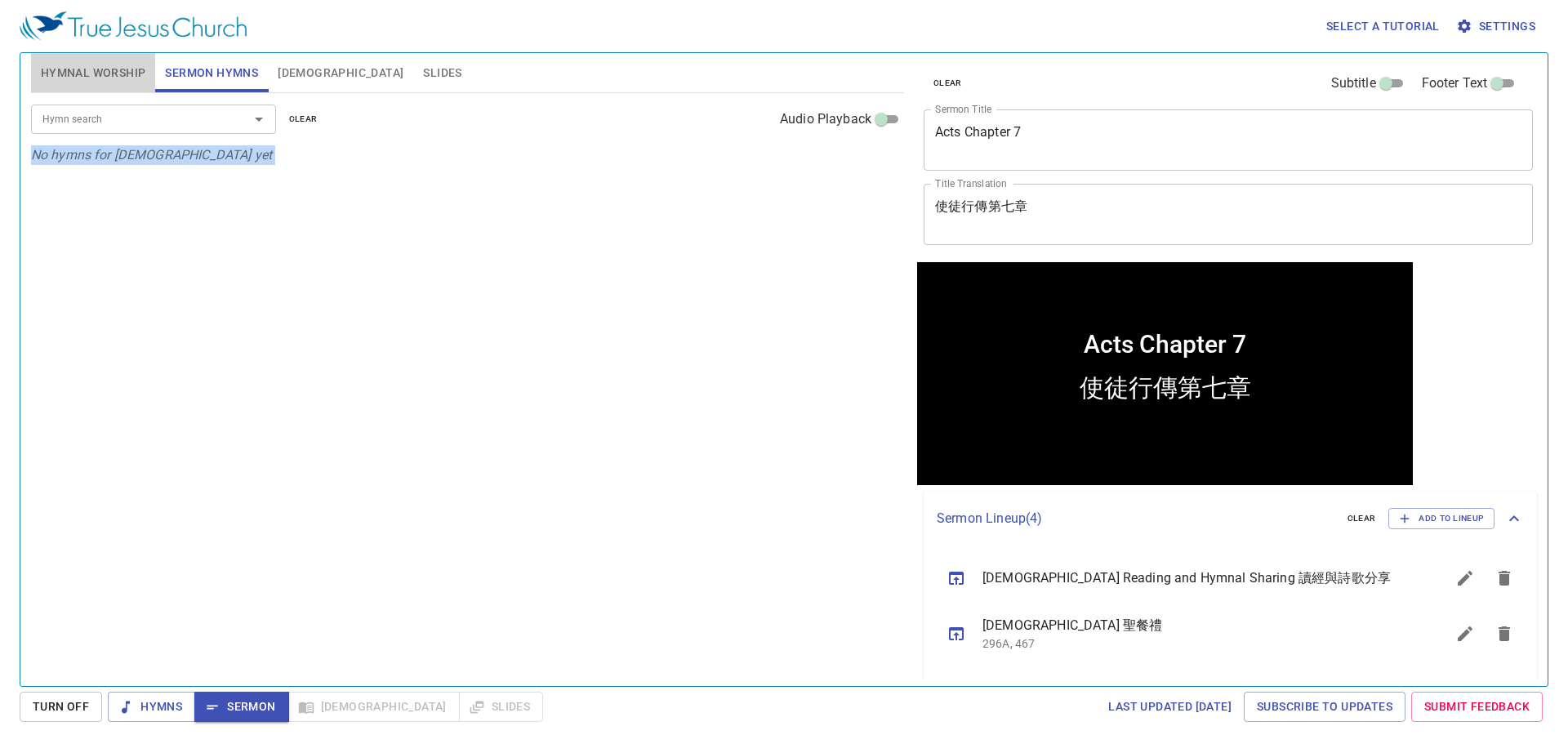
click at [127, 75] on span "Hymnal Worship" at bounding box center [93, 73] width 105 height 21
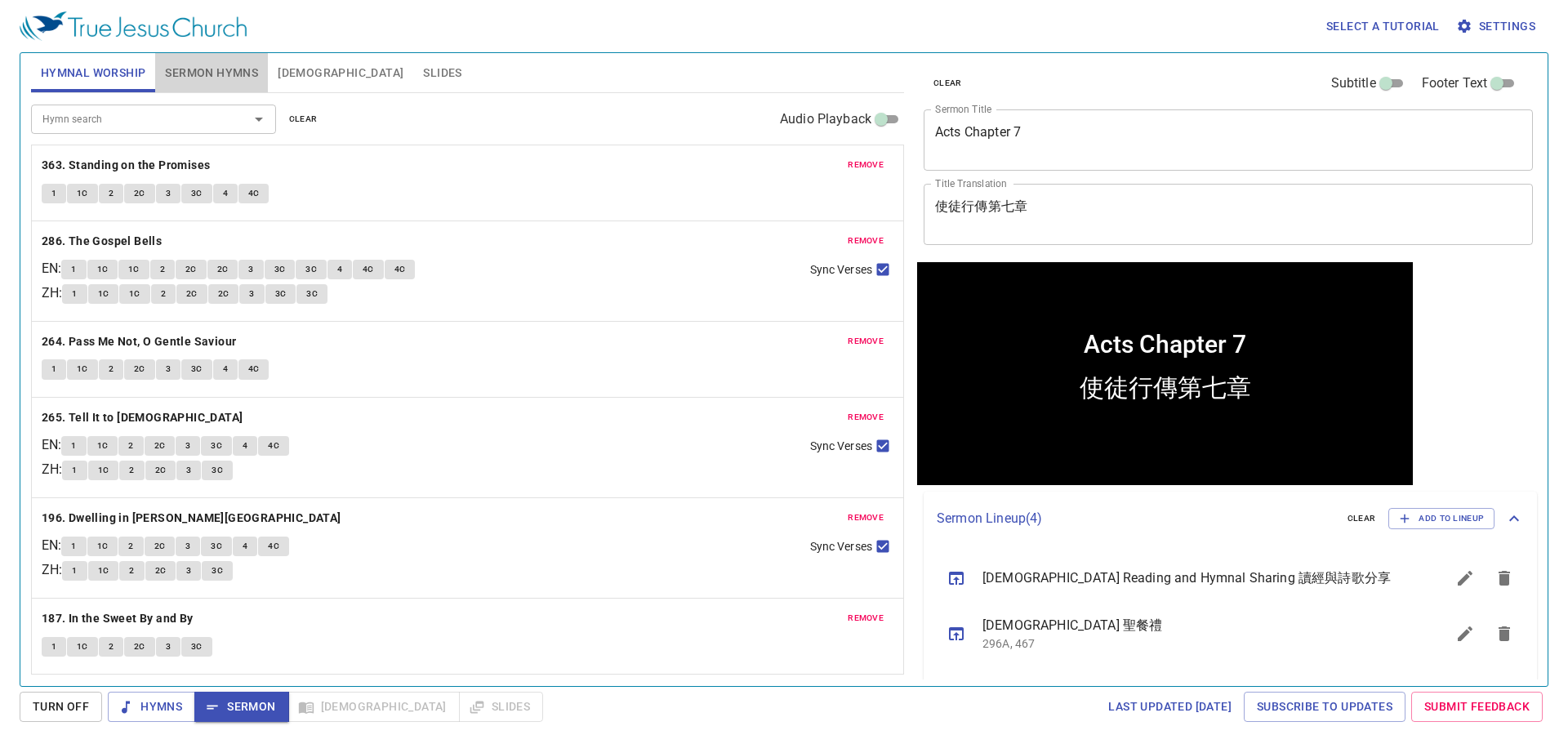
click at [190, 61] on button "Sermon Hymns" at bounding box center [211, 73] width 113 height 39
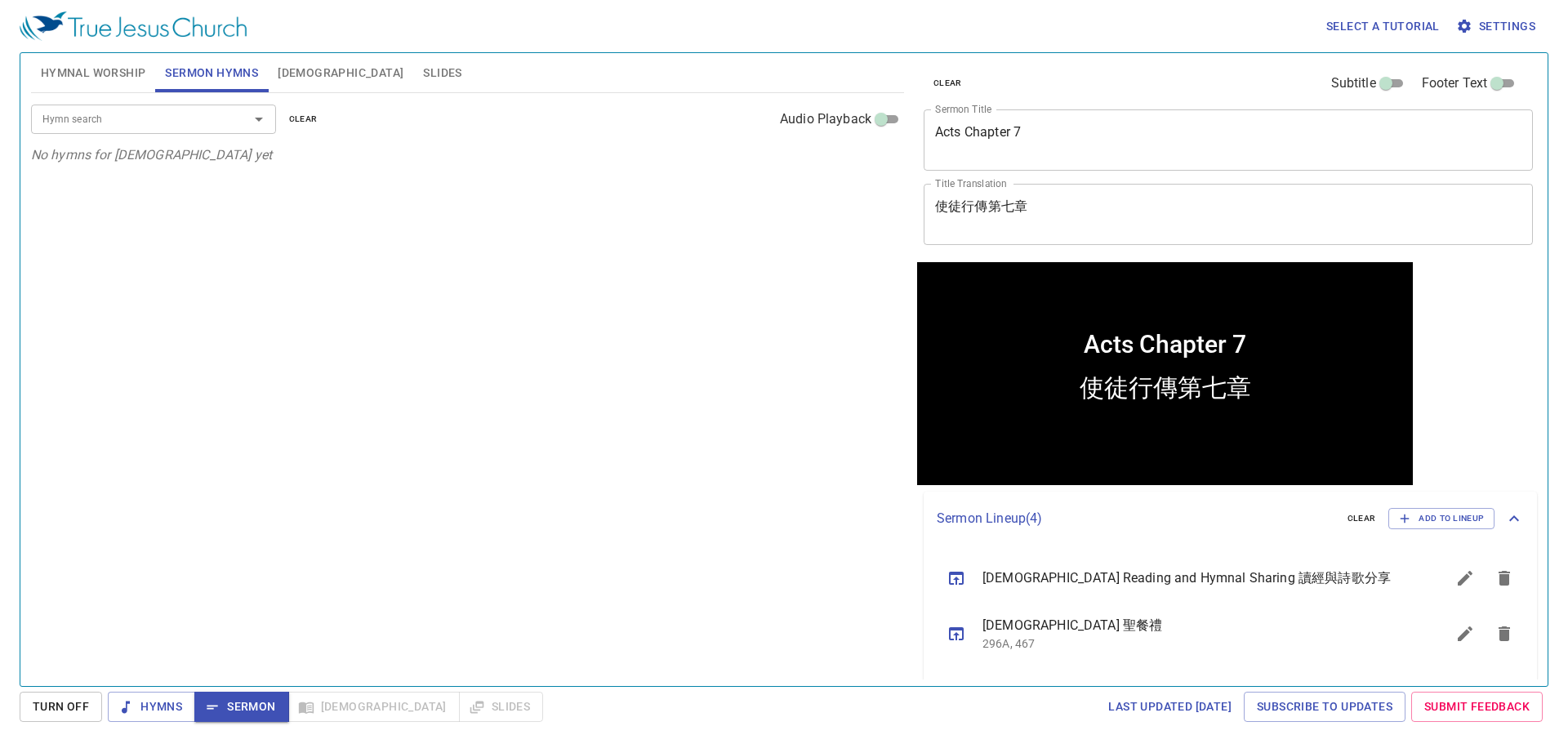
click at [150, 123] on input "Hymn search" at bounding box center [129, 119] width 187 height 19
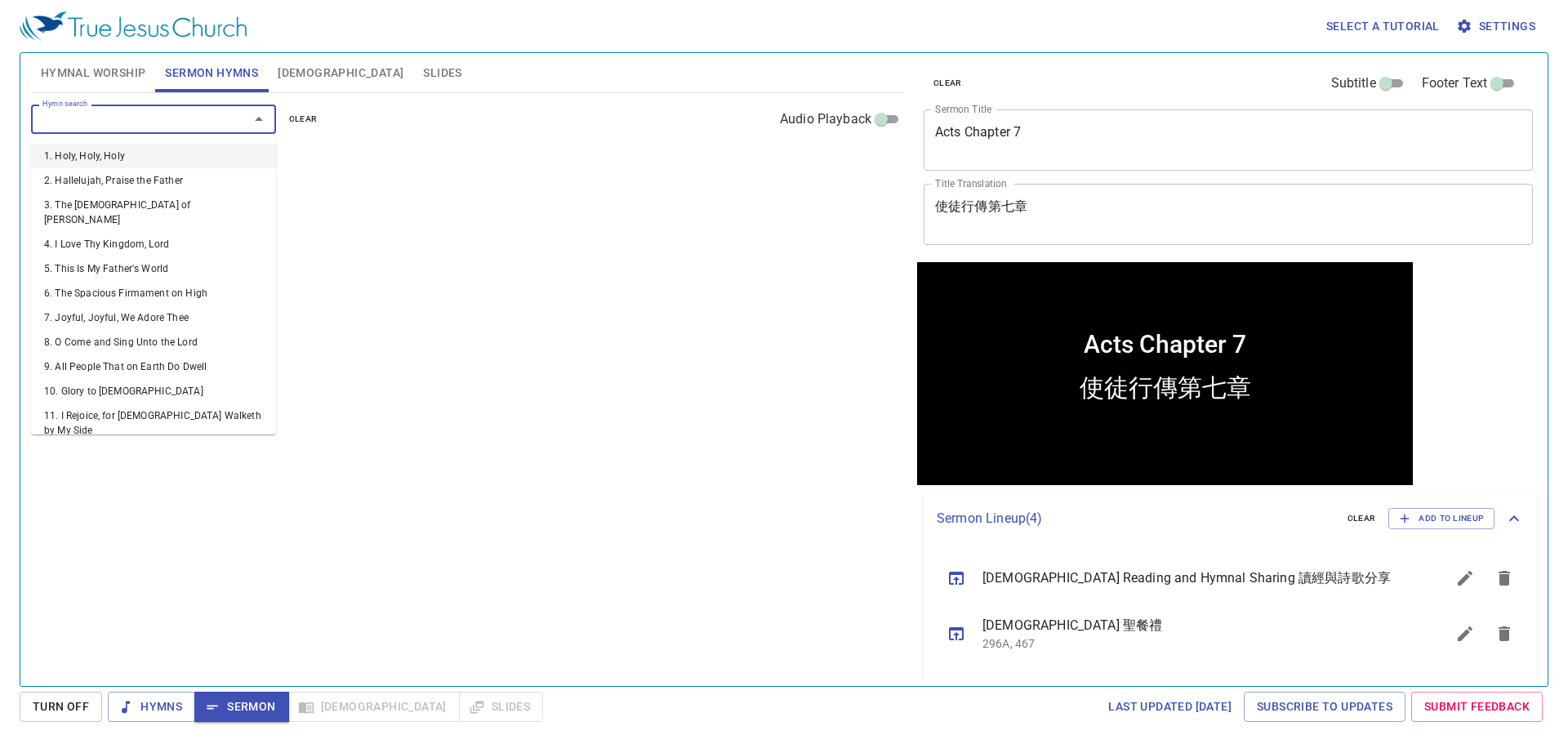
drag, startPoint x: 150, startPoint y: 113, endPoint x: 133, endPoint y: 114, distance: 17.0
click at [133, 114] on input "Hymn search" at bounding box center [129, 119] width 187 height 19
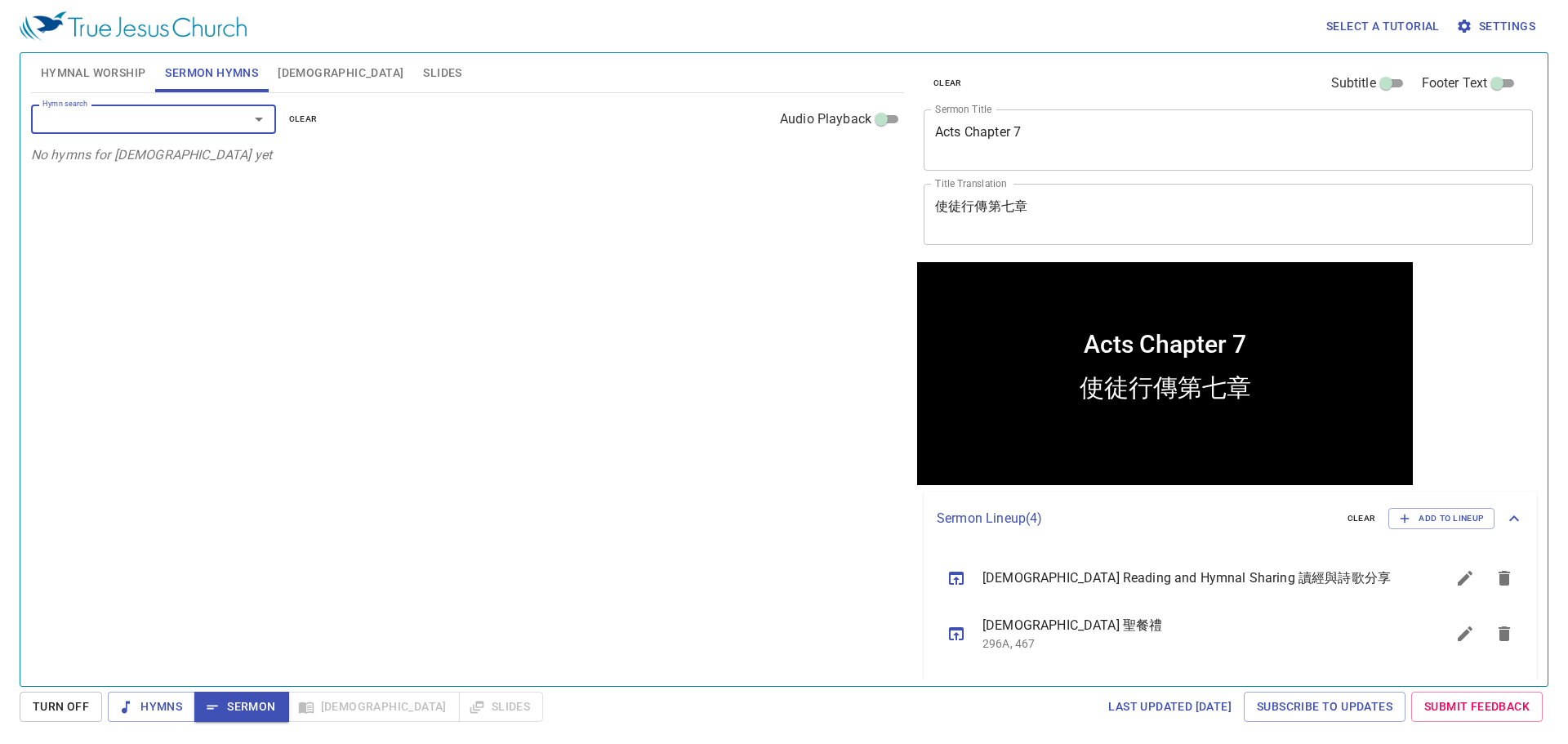
click at [850, 610] on div "Hymn search Hymn search clear Audio Playback No hymns for sermon yet" at bounding box center [467, 383] width 873 height 579
click at [432, 504] on div "Hymn search Hymn search clear Audio Playback No hymns for sermon yet" at bounding box center [467, 383] width 873 height 579
click at [207, 133] on div "Hymn search" at bounding box center [153, 119] width 245 height 29
click at [116, 68] on span "Hymnal Worship" at bounding box center [93, 73] width 105 height 21
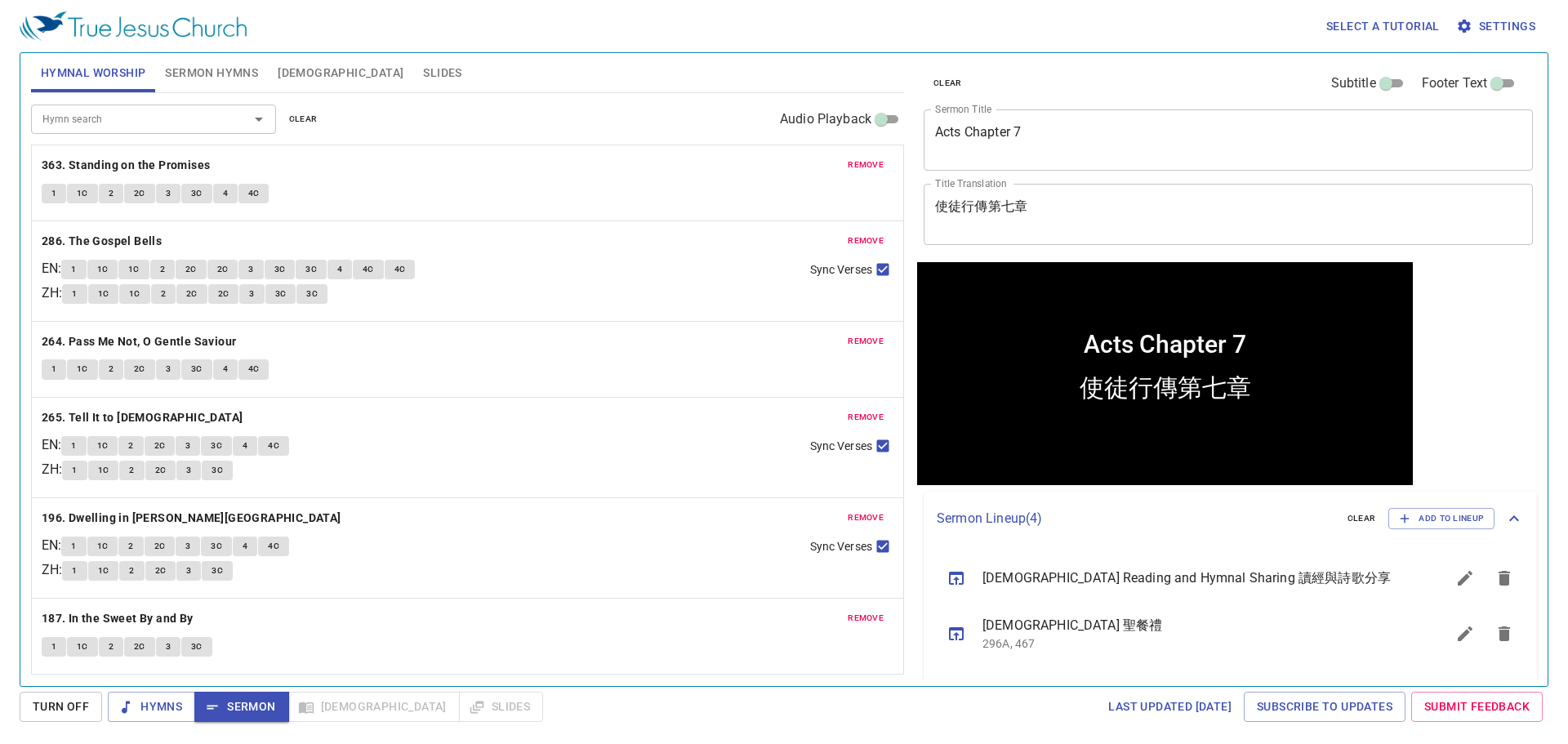
click at [219, 73] on span "Sermon Hymns" at bounding box center [212, 73] width 93 height 21
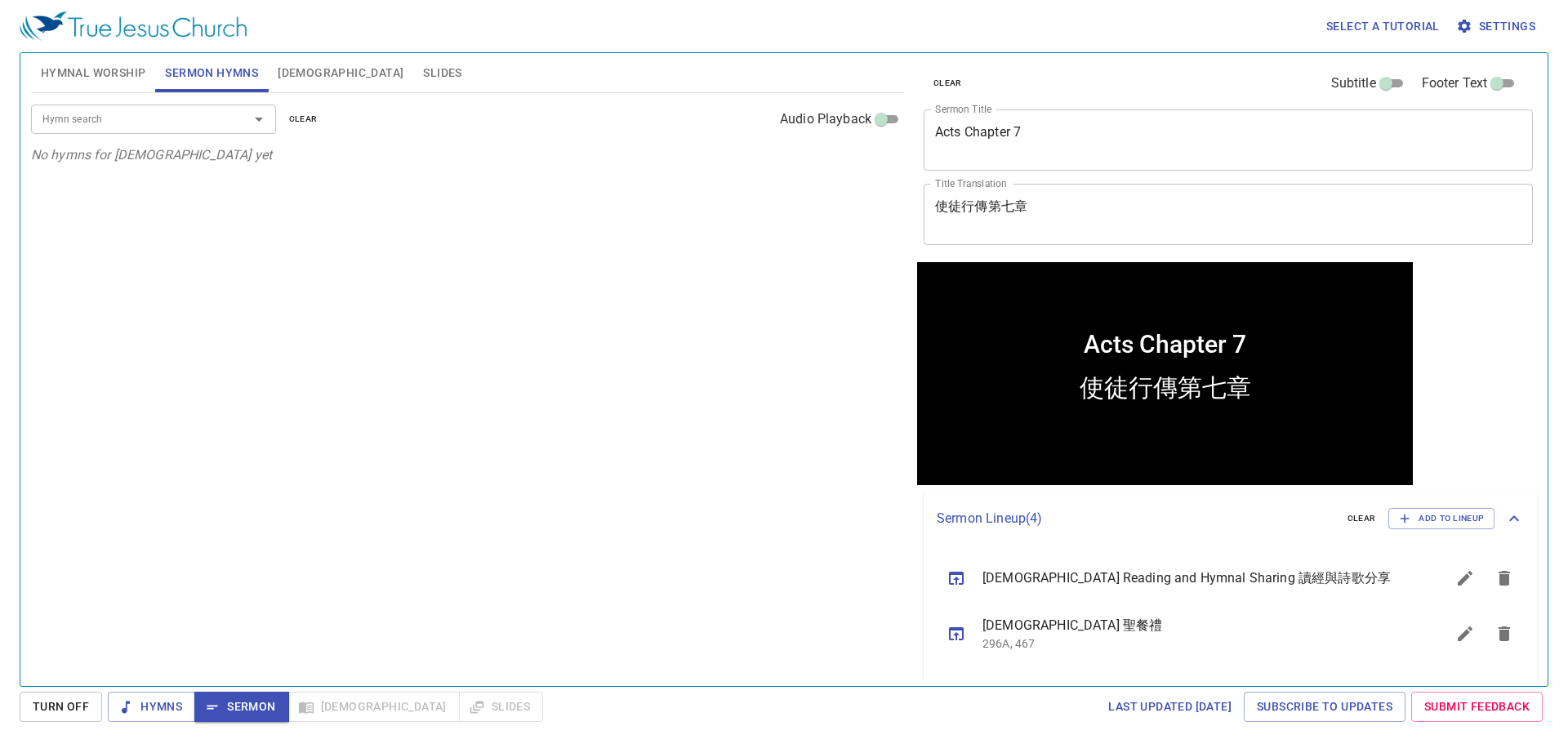
click at [238, 122] on div at bounding box center [246, 119] width 42 height 22
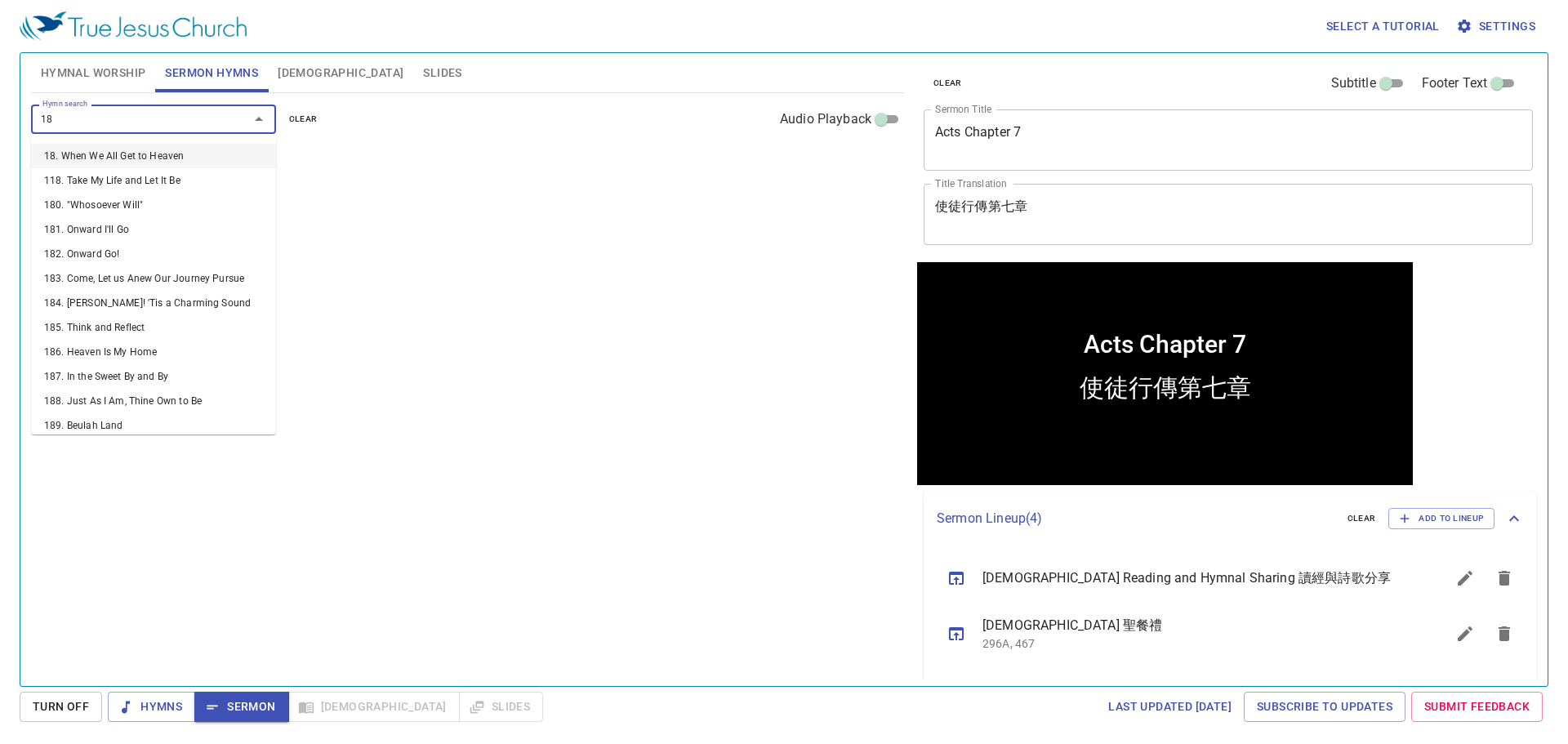
type input "182"
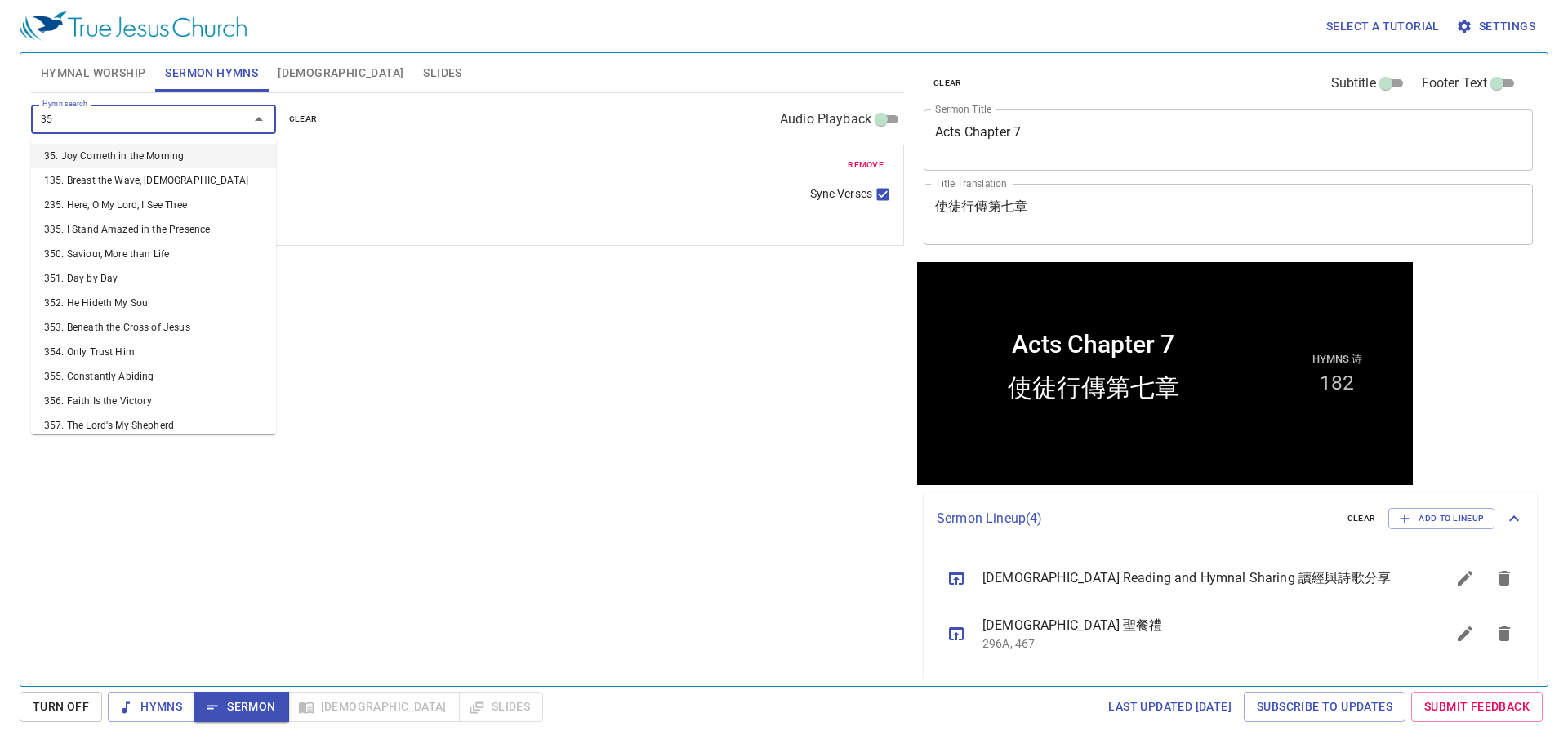
type input "351"
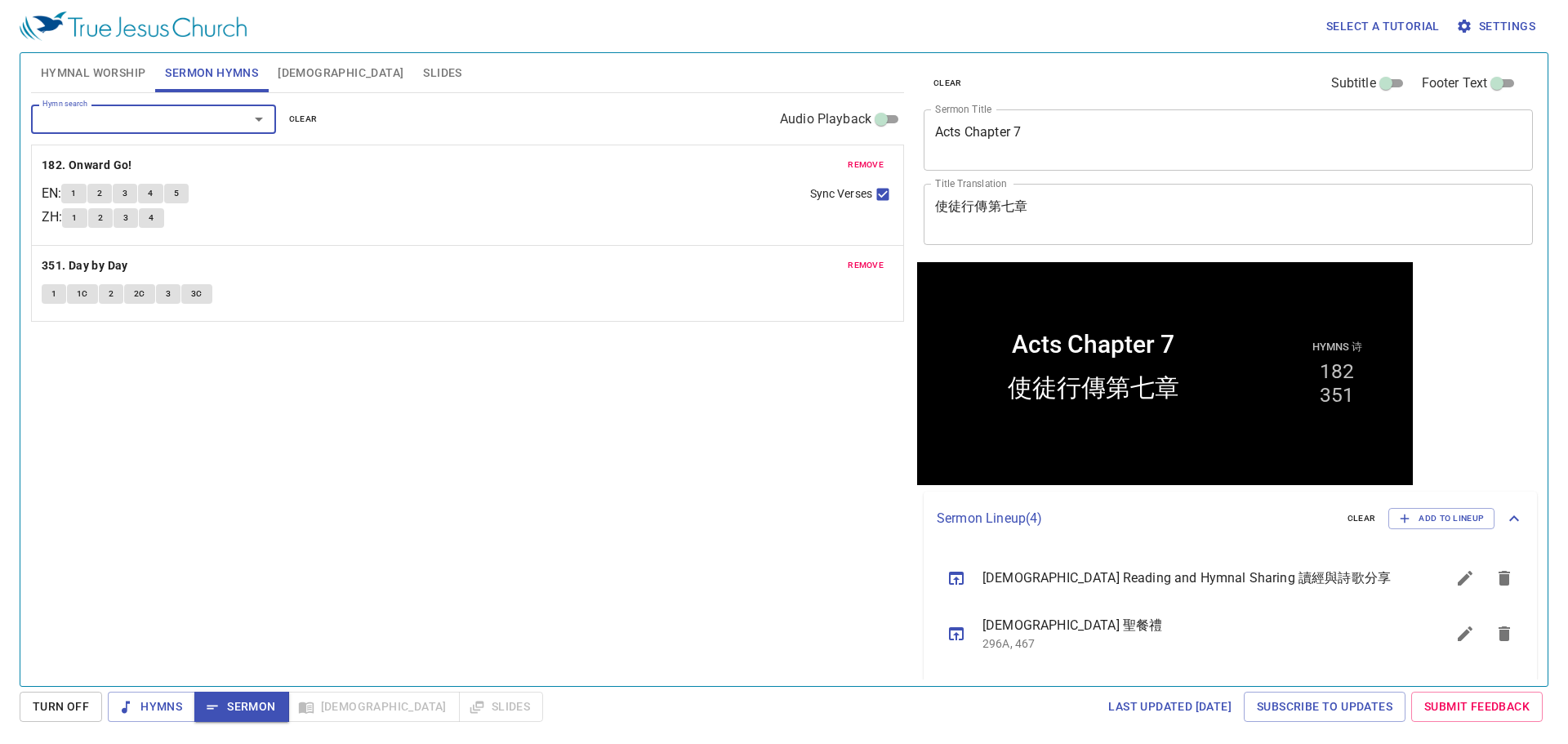
click at [877, 263] on span "remove" at bounding box center [865, 265] width 35 height 15
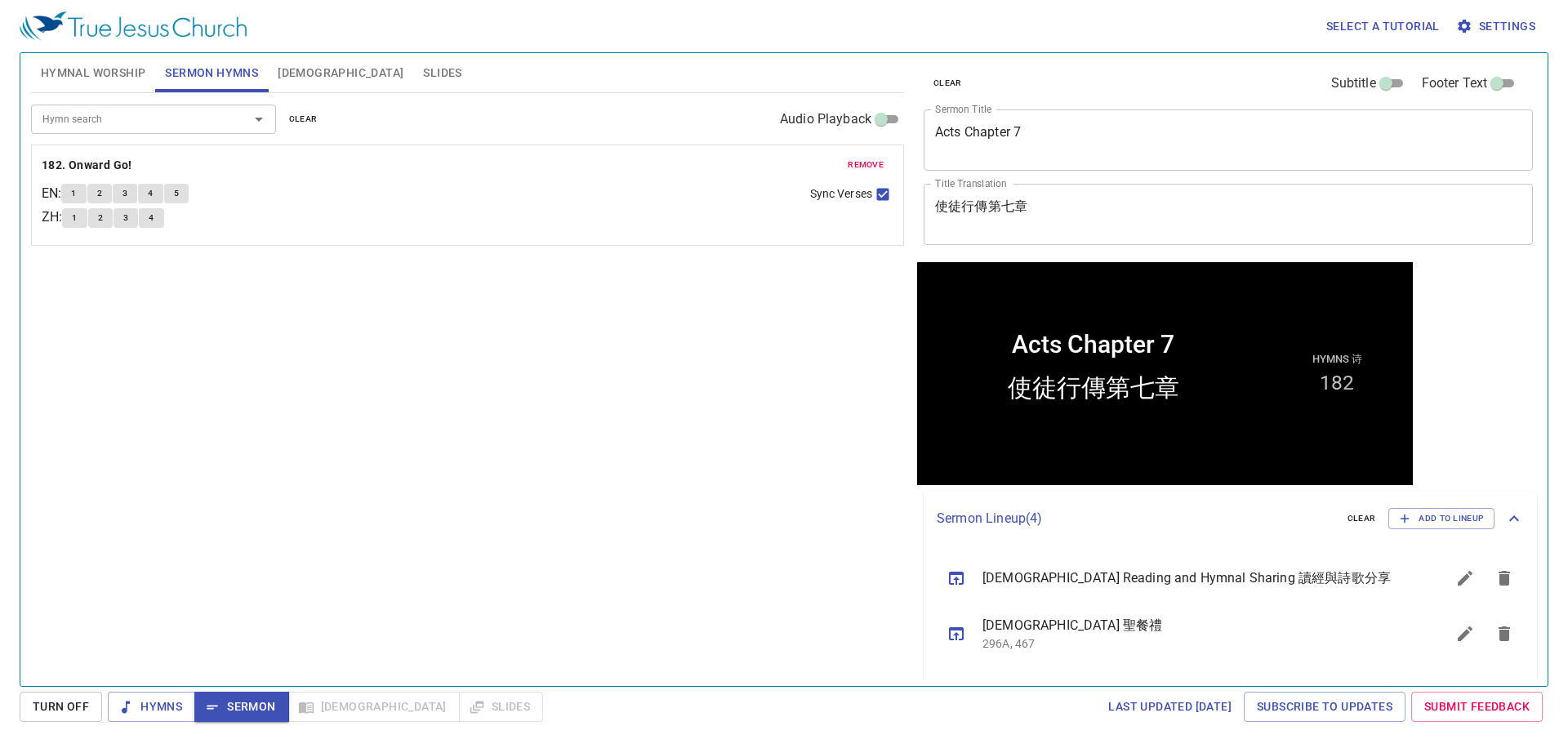
click at [194, 132] on div "Hymn search" at bounding box center [153, 119] width 245 height 29
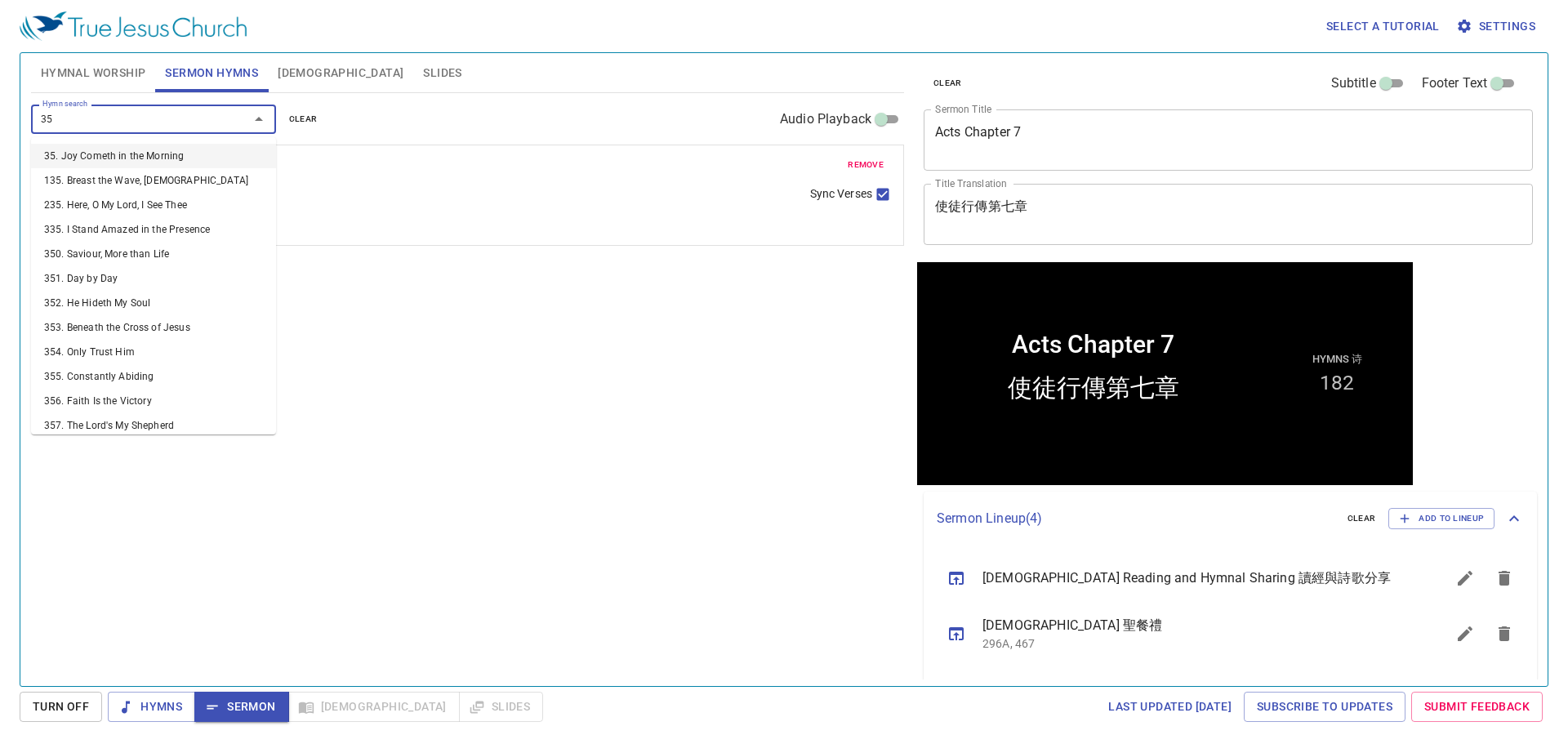
type input "355"
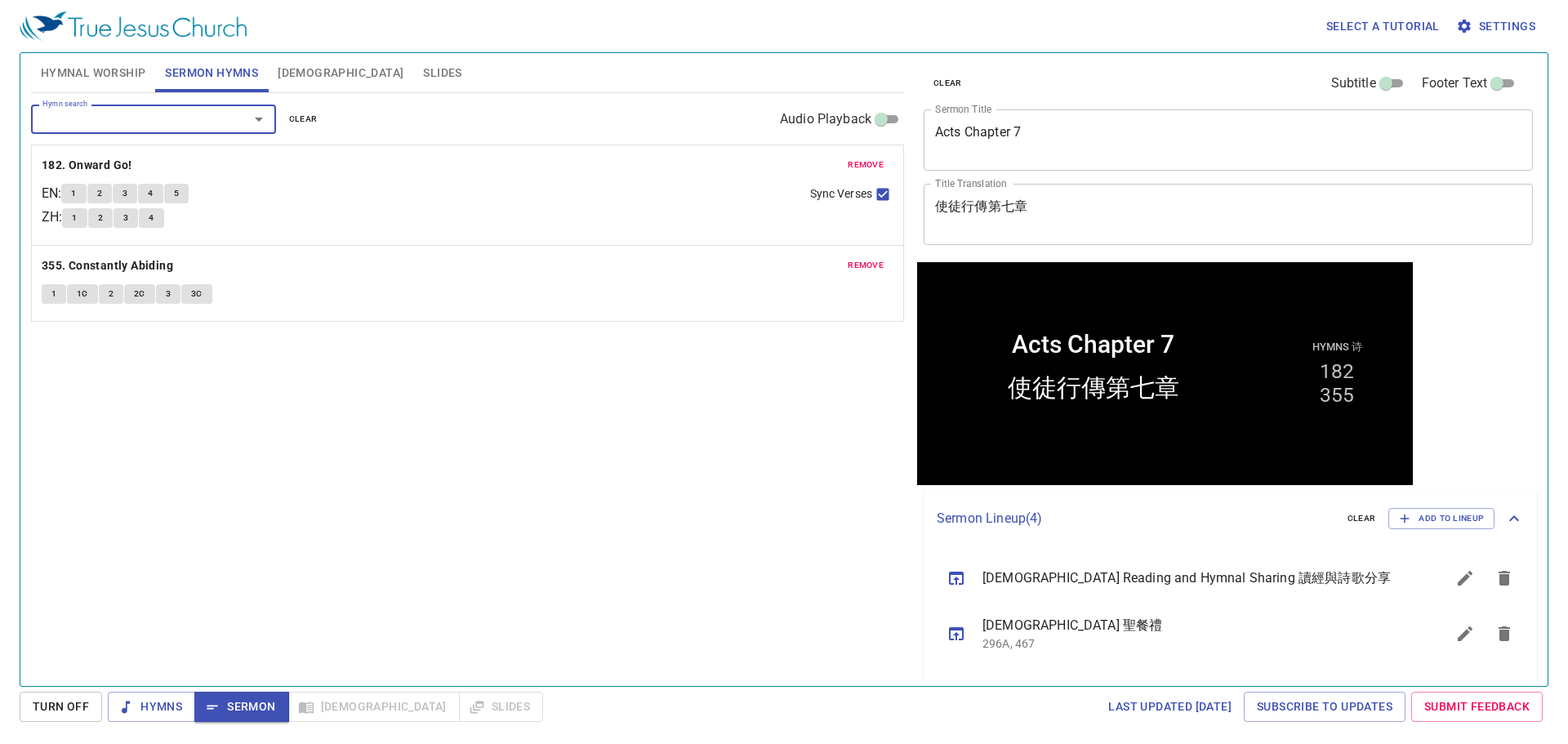
click at [102, 75] on span "Hymnal Worship" at bounding box center [93, 73] width 105 height 21
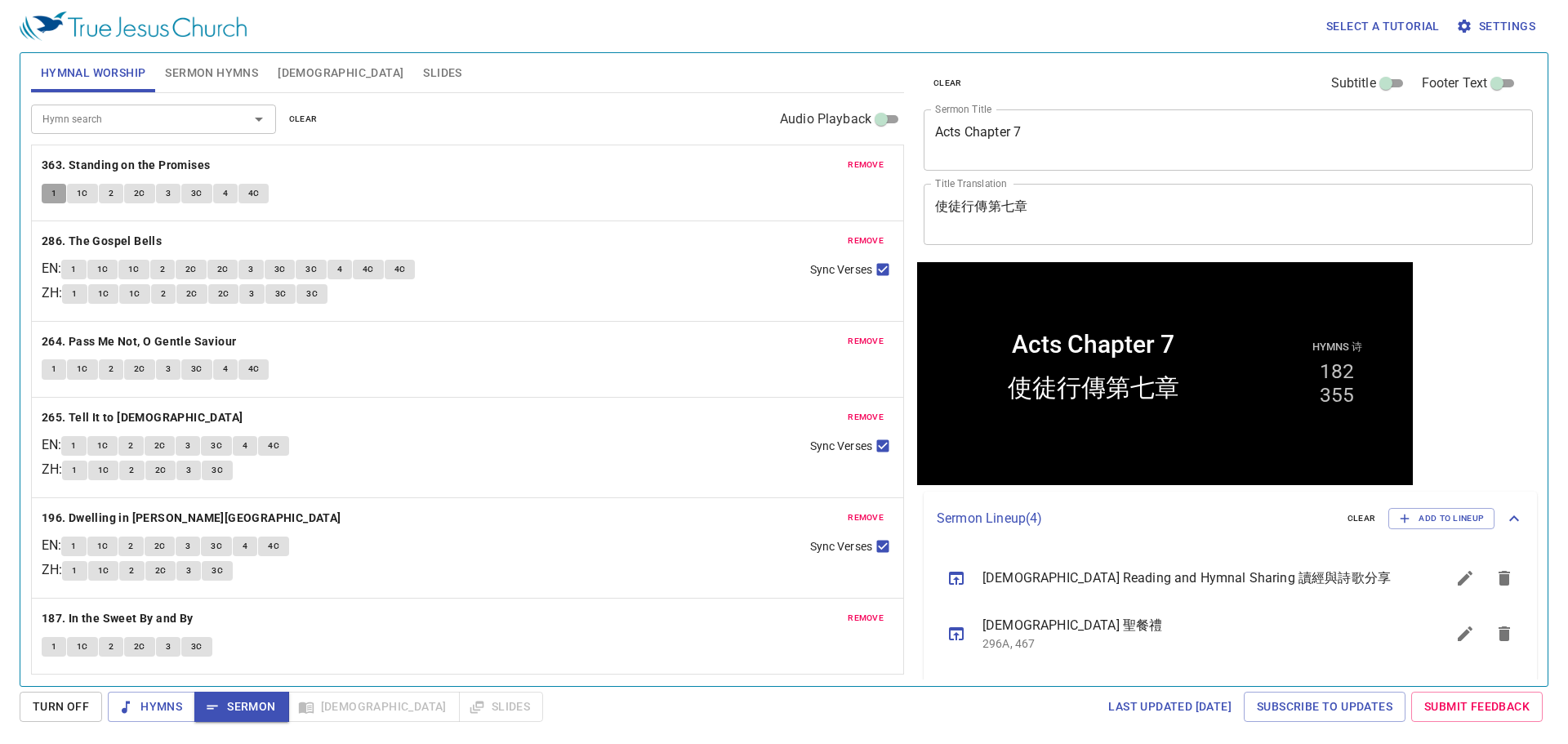
click at [49, 193] on button "1" at bounding box center [54, 193] width 24 height 20
click at [0, 0] on span "Sermon" at bounding box center [0, 0] width 0 height 0
click at [235, 81] on span "Sermon Hymns" at bounding box center [212, 73] width 93 height 21
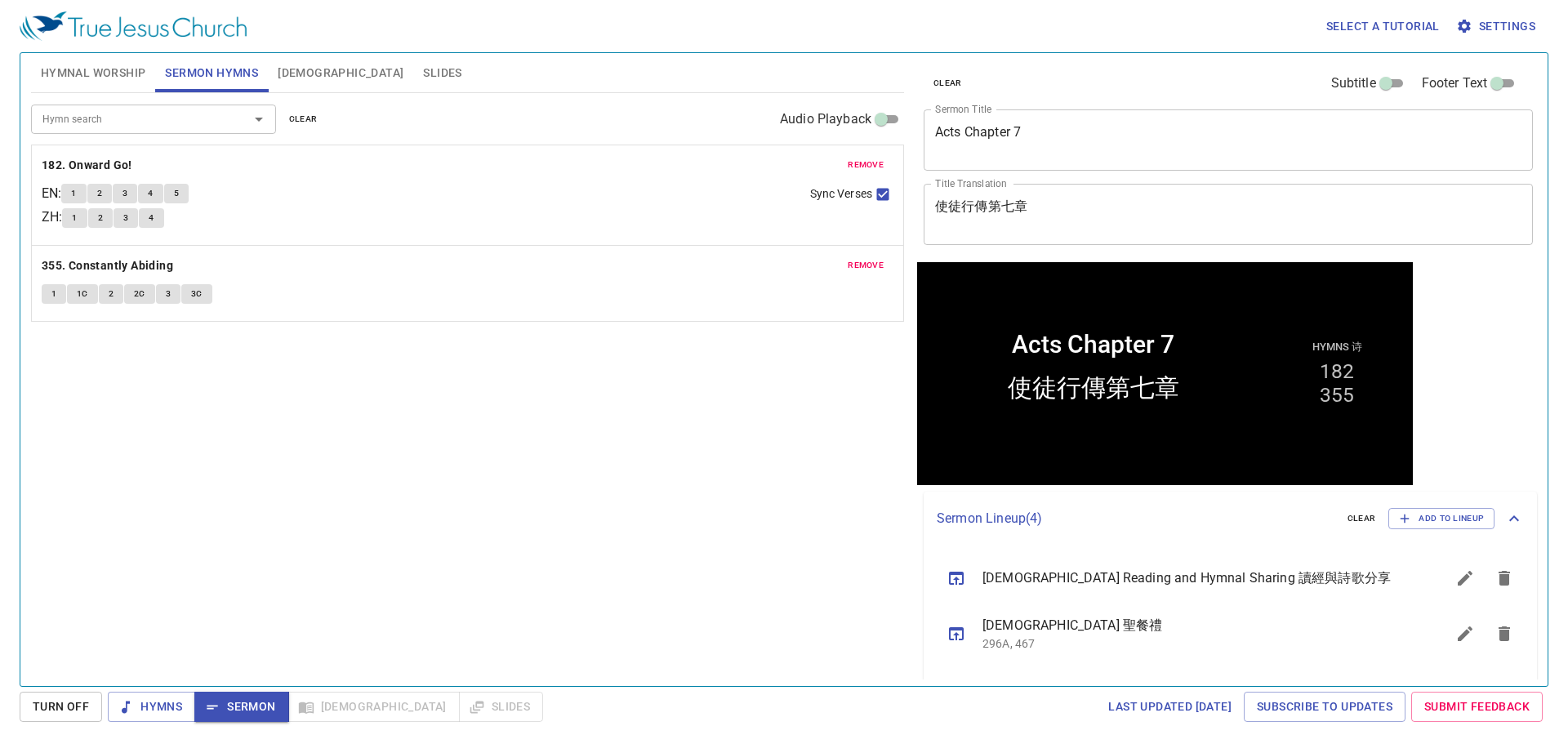
click at [76, 192] on span "1" at bounding box center [73, 193] width 5 height 15
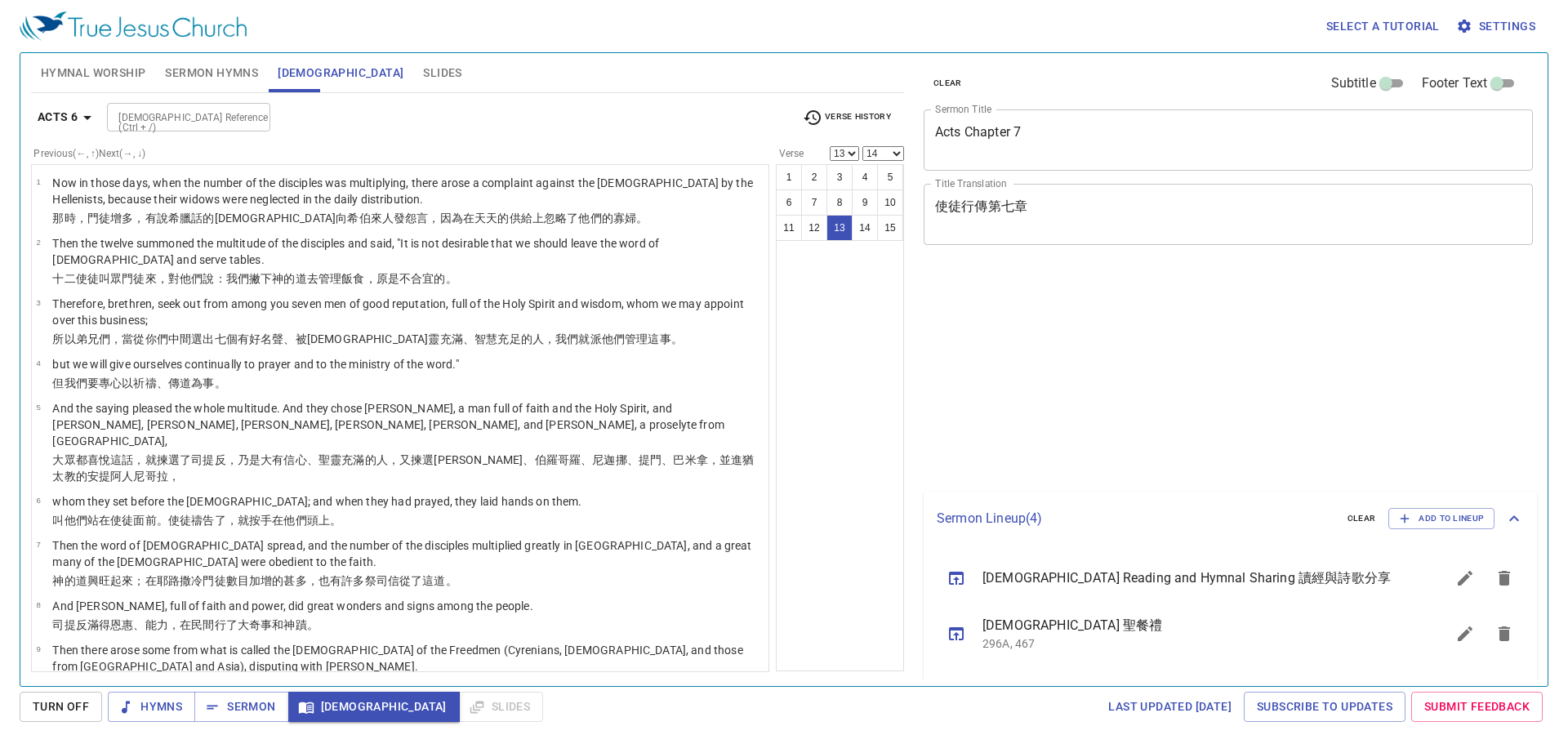
select select "13"
select select "14"
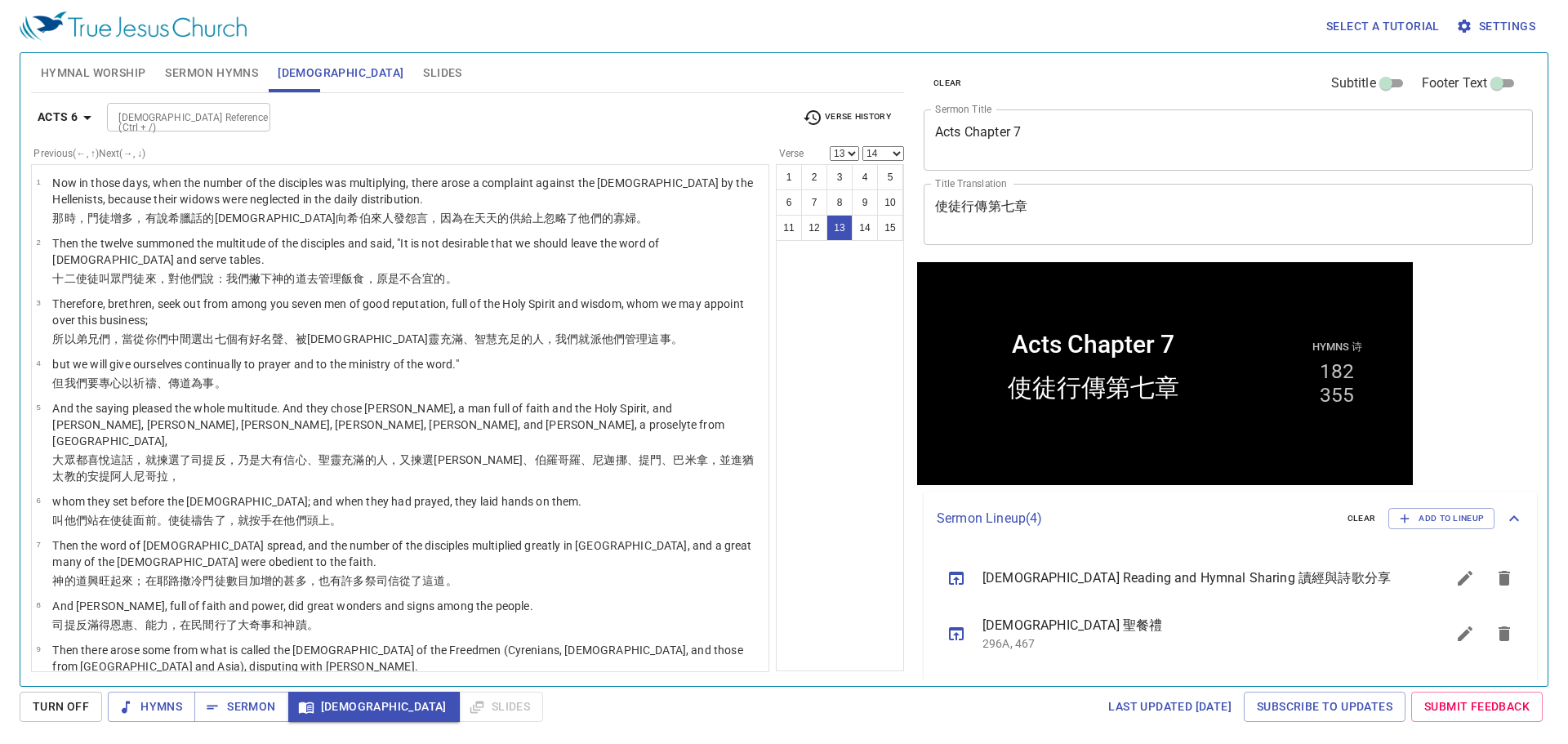
scroll to position [283, 0]
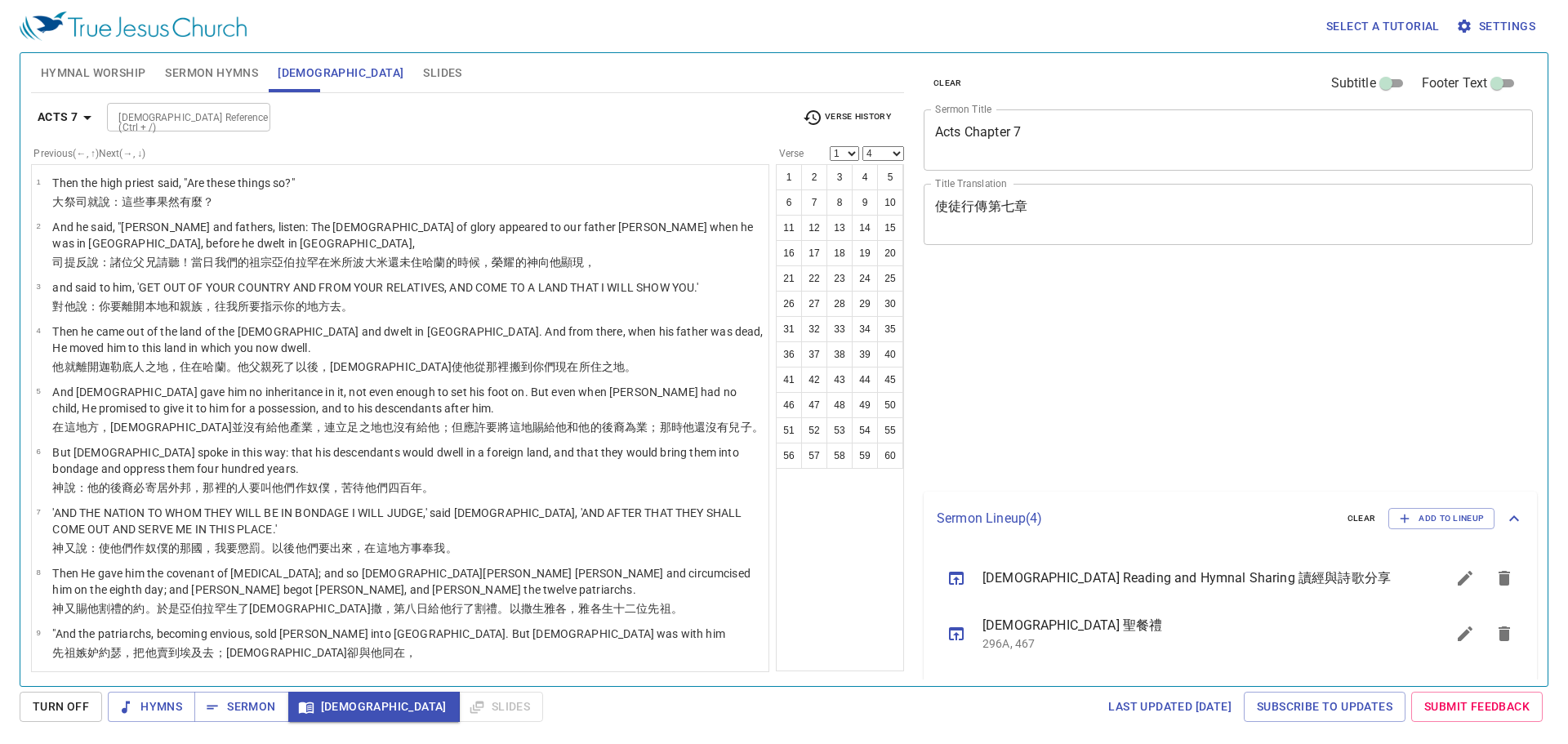
select select "4"
select select "33"
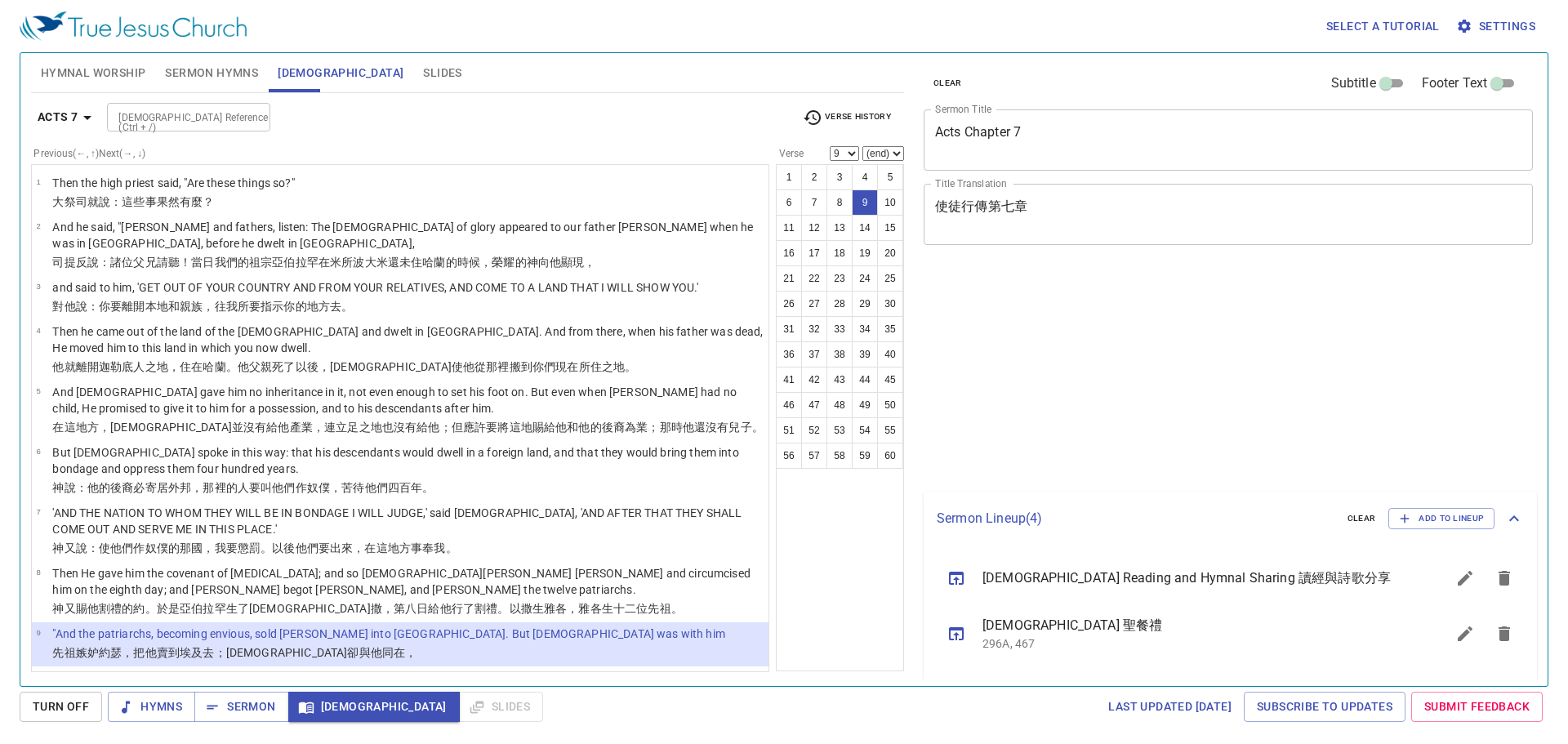
select select "9"
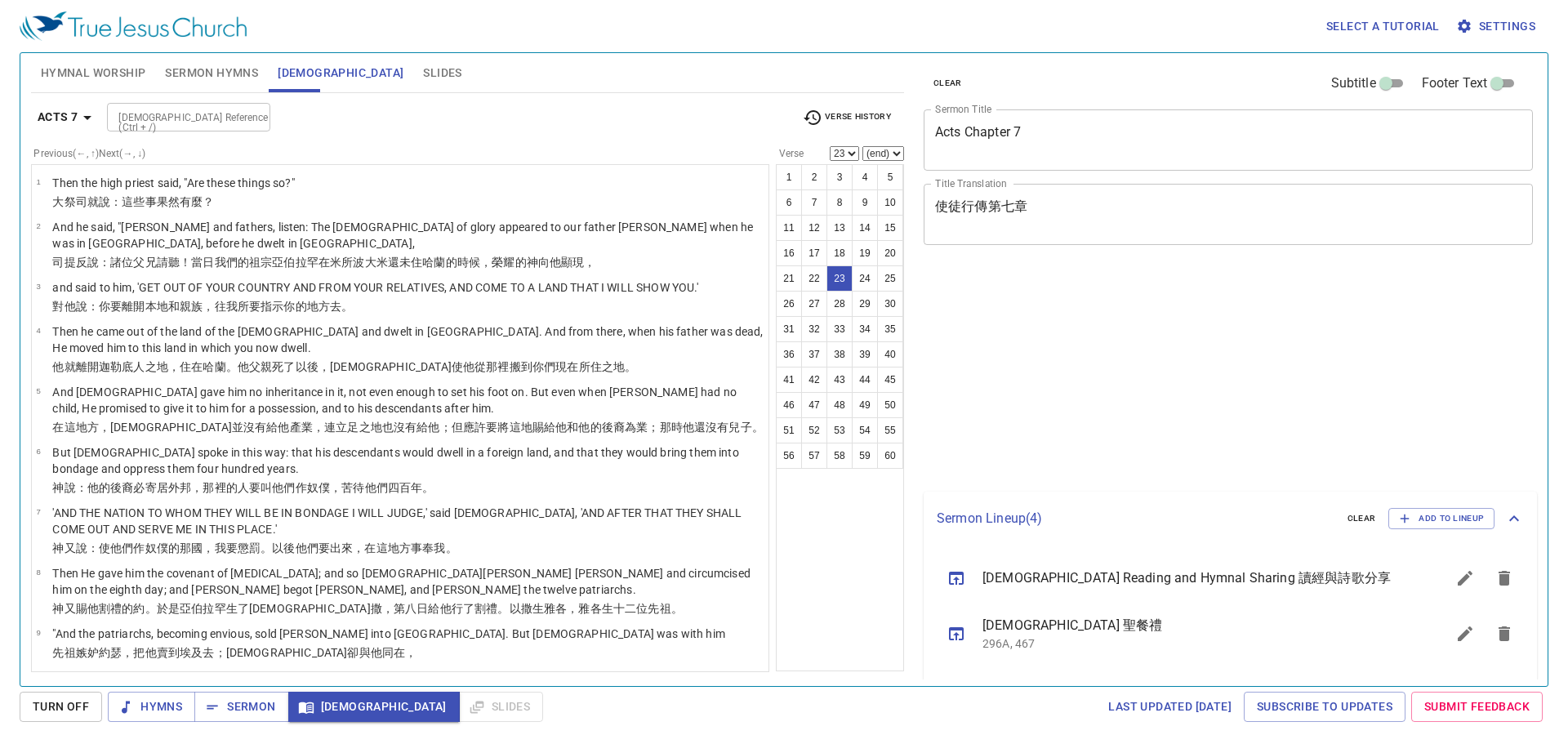
select select "23"
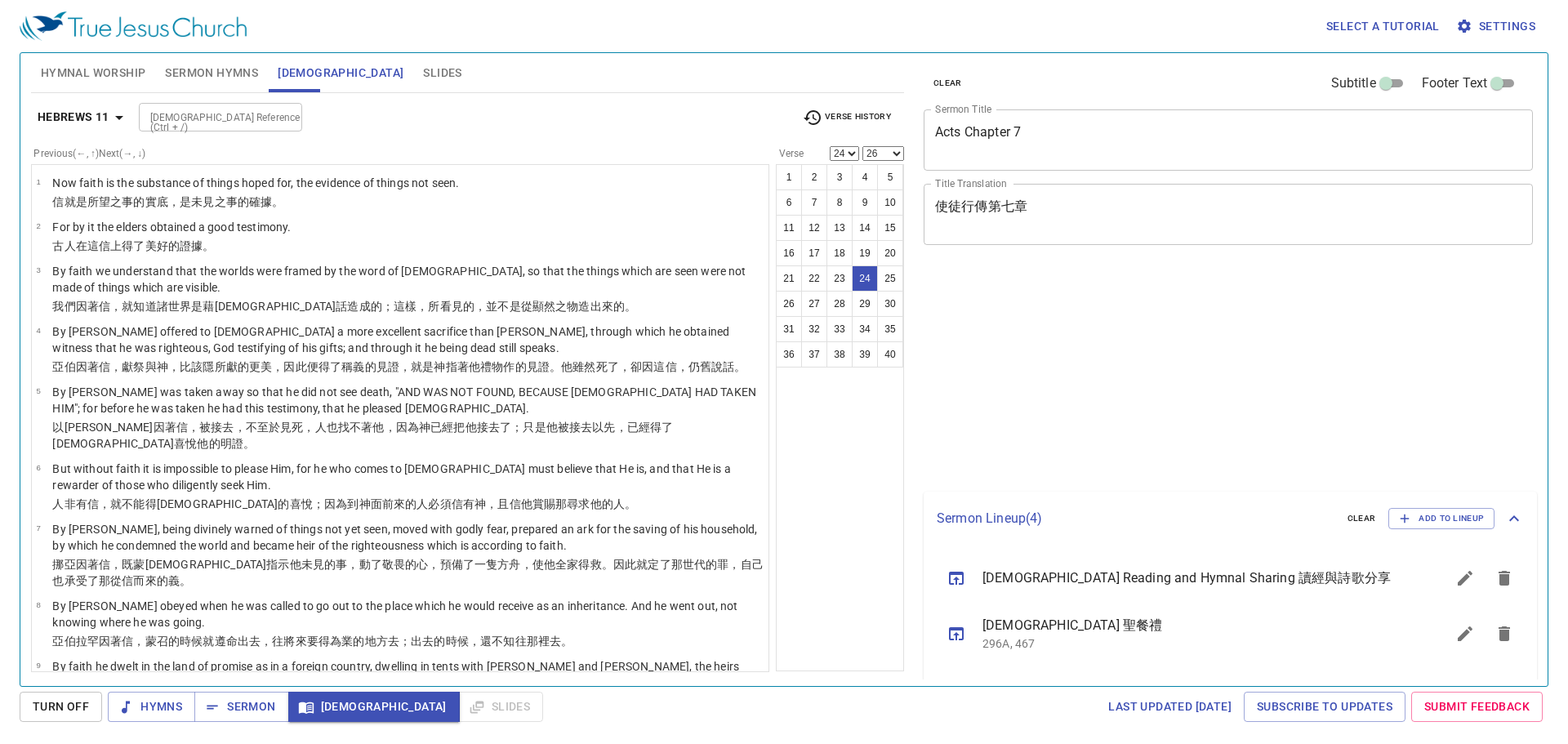
select select "24"
select select "26"
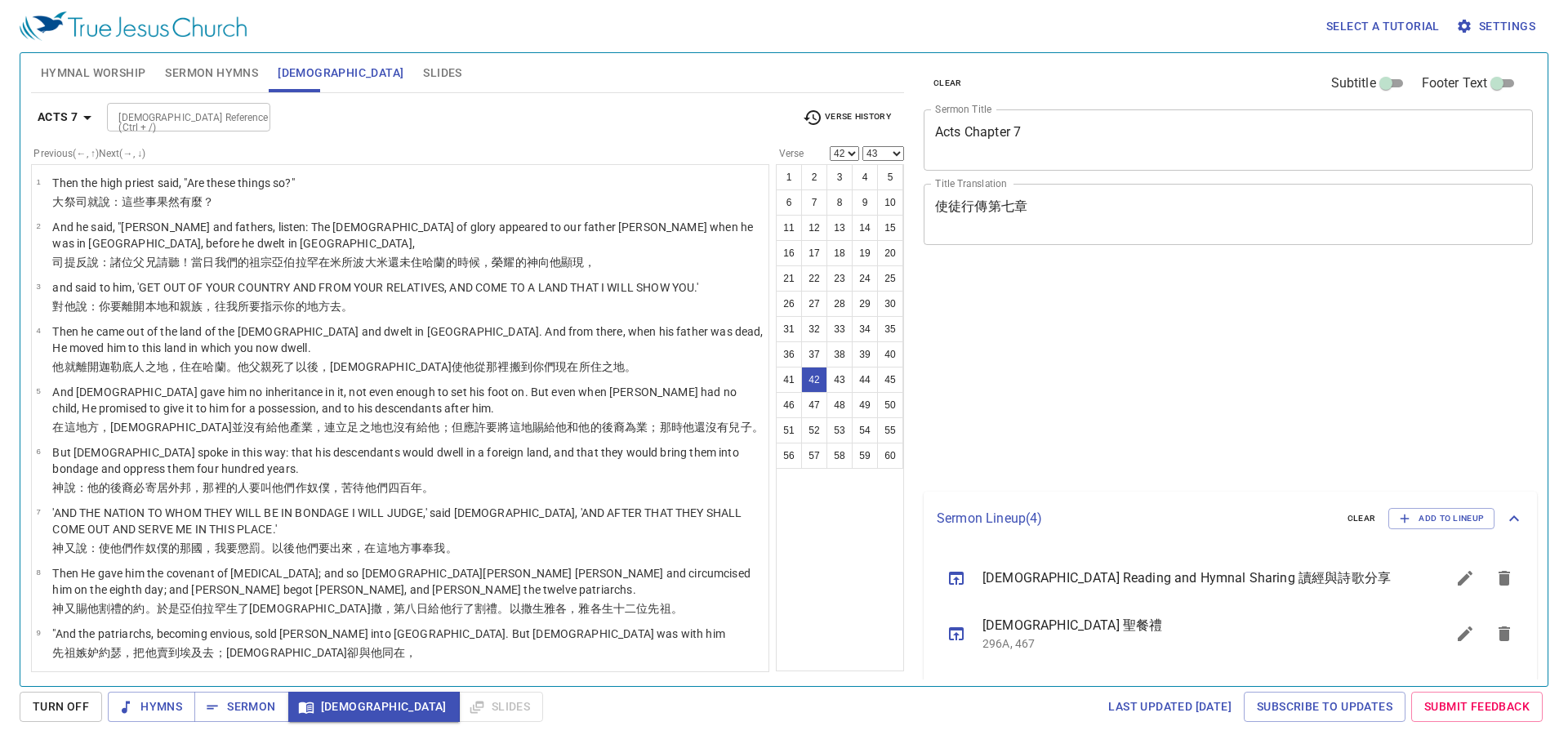
select select "42"
select select "43"
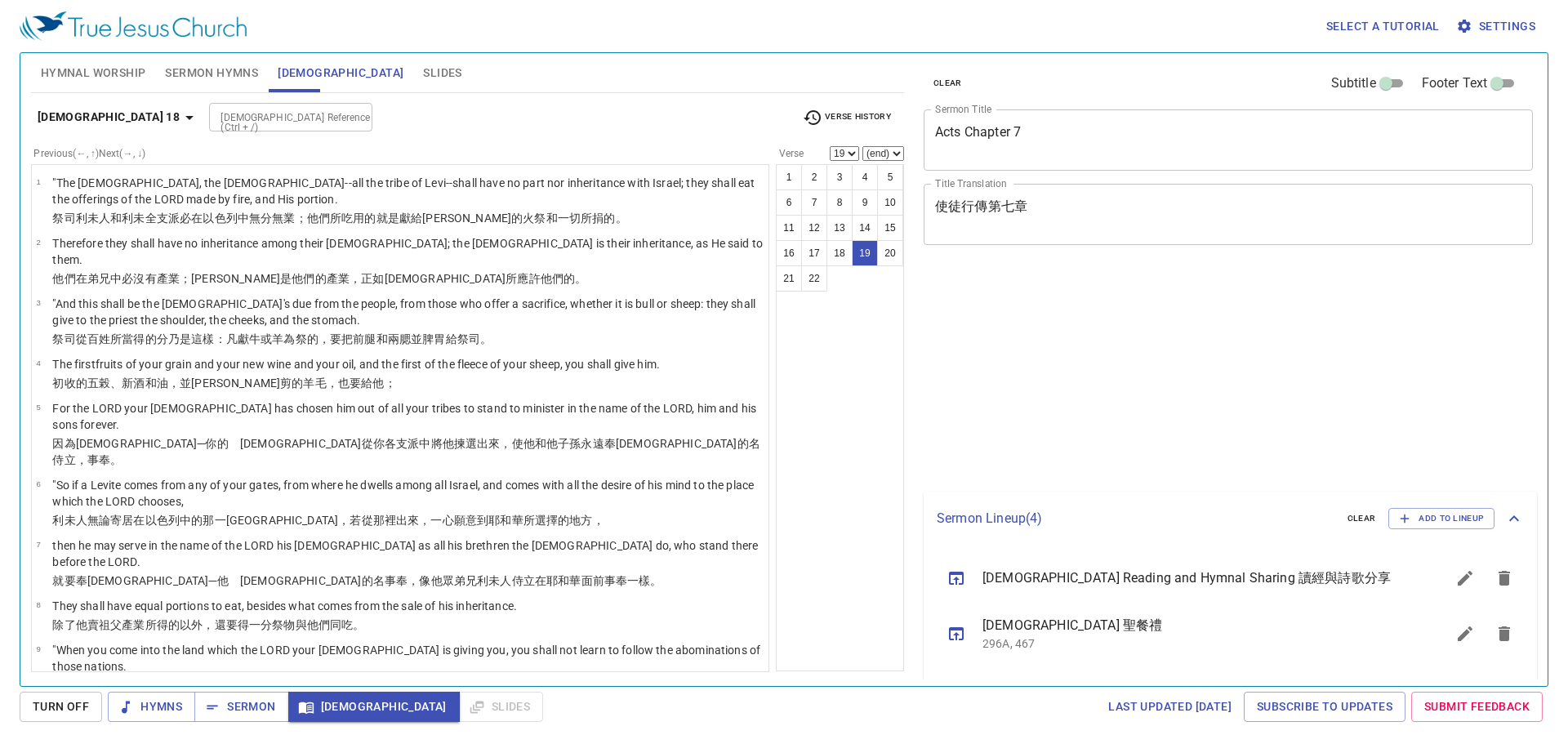
select select "19"
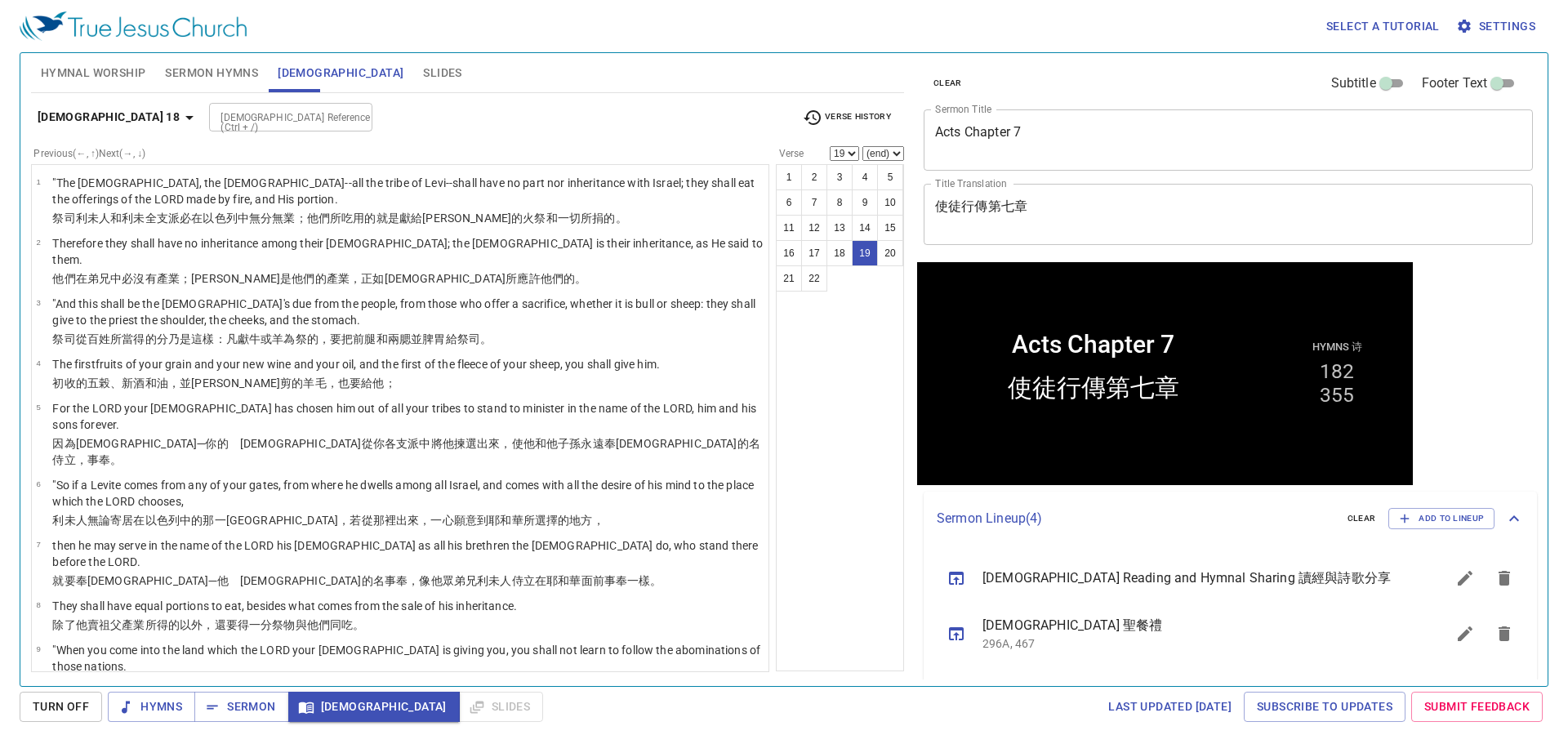
scroll to position [611, 0]
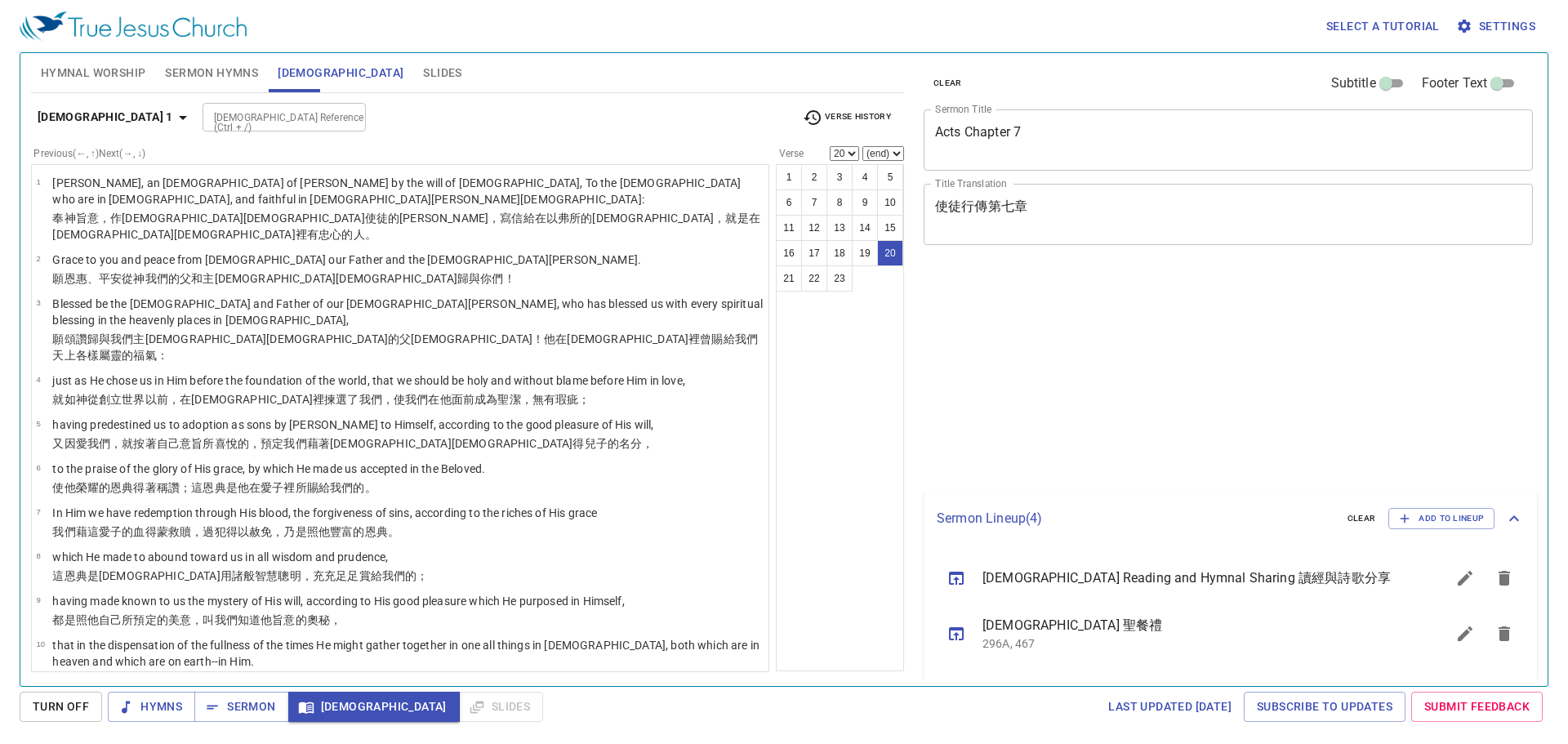
select select "20"
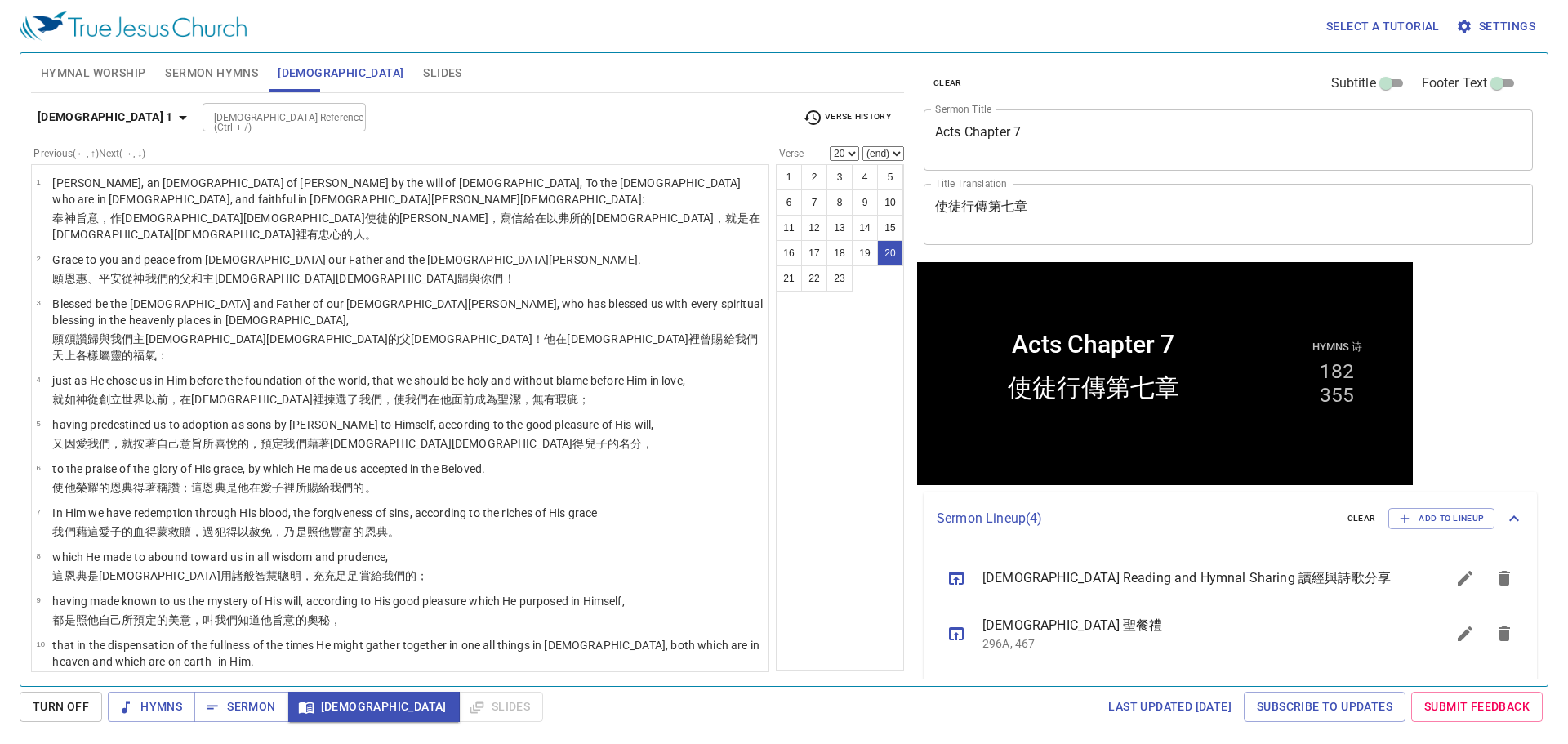
scroll to position [619, 0]
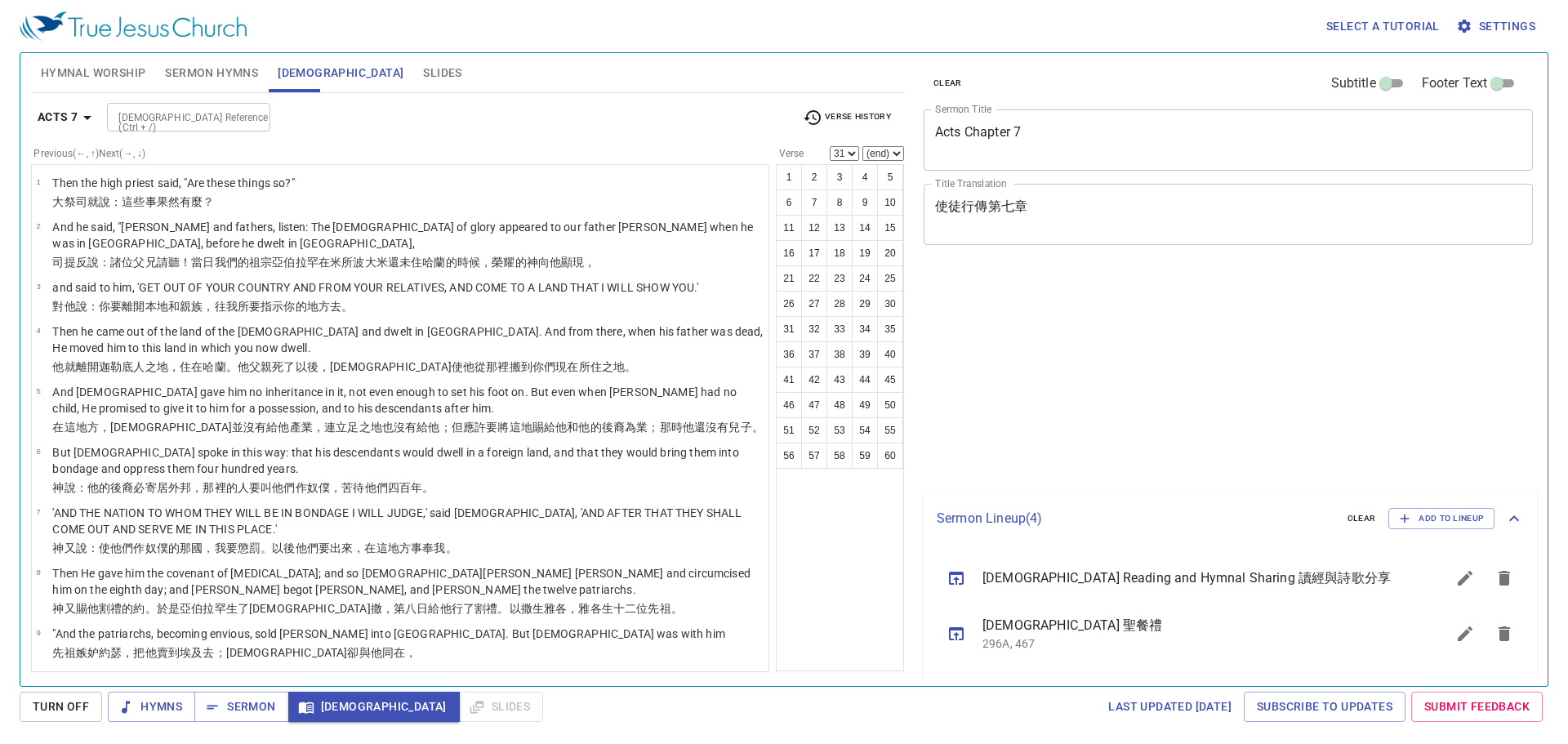
select select "31"
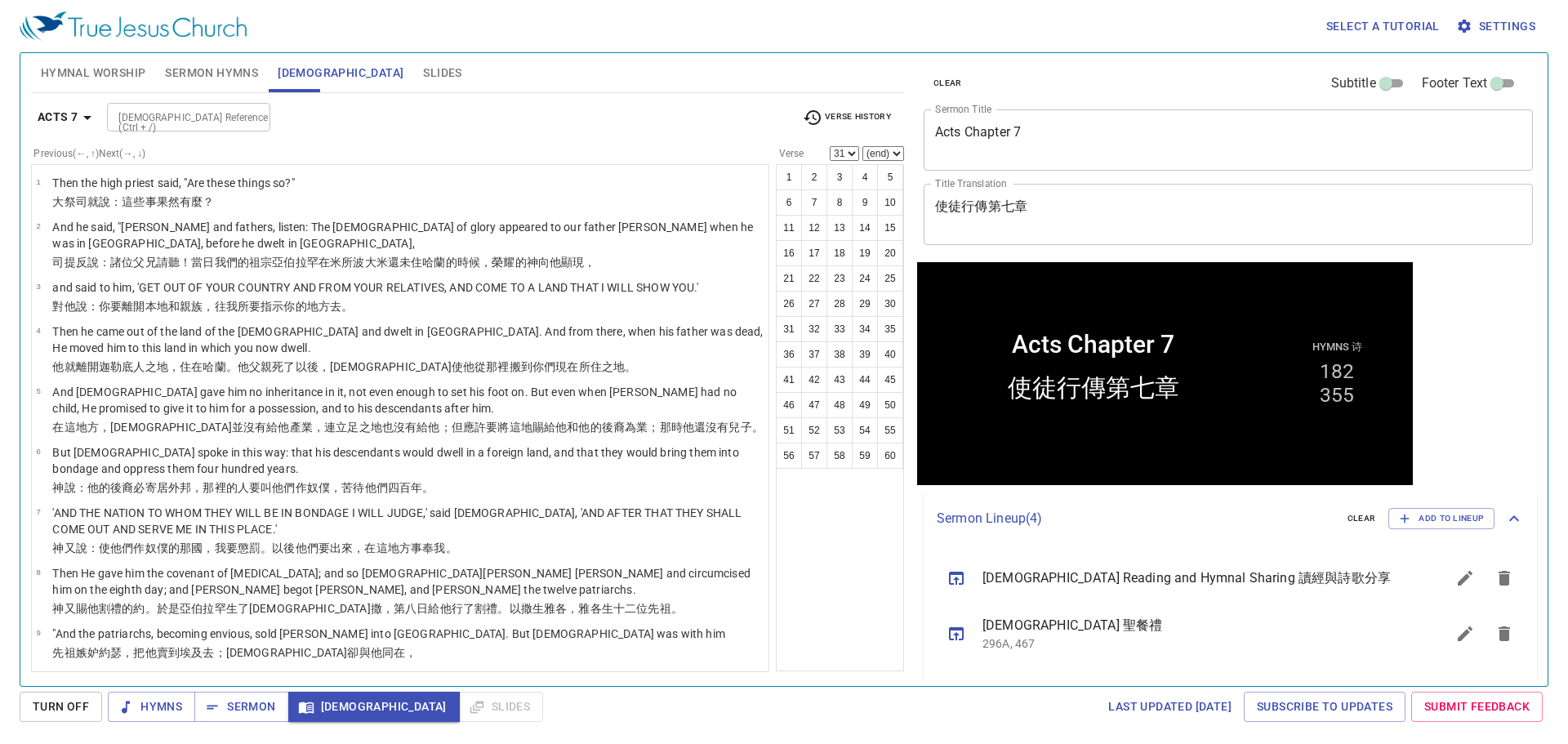
scroll to position [2528, 0]
